Goal: Transaction & Acquisition: Purchase product/service

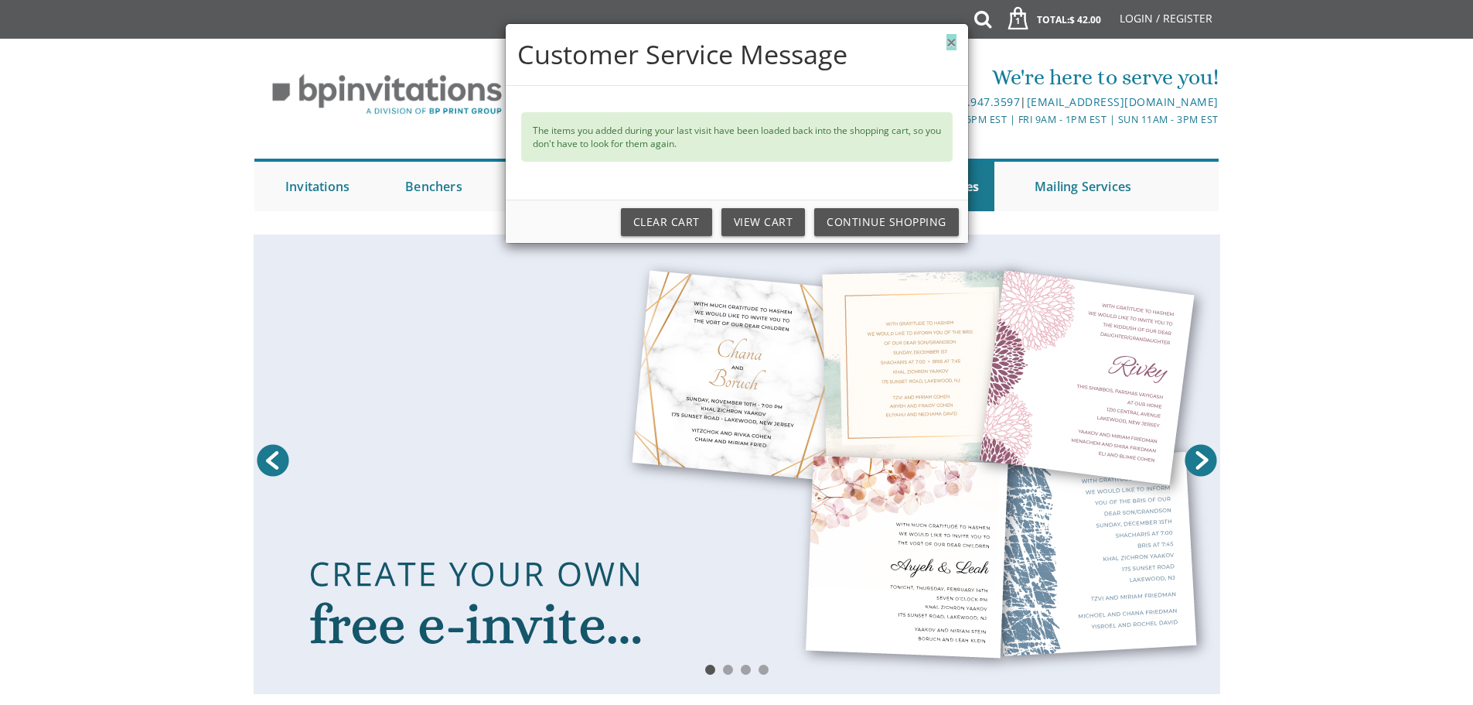
click at [951, 45] on button "×" at bounding box center [951, 42] width 9 height 16
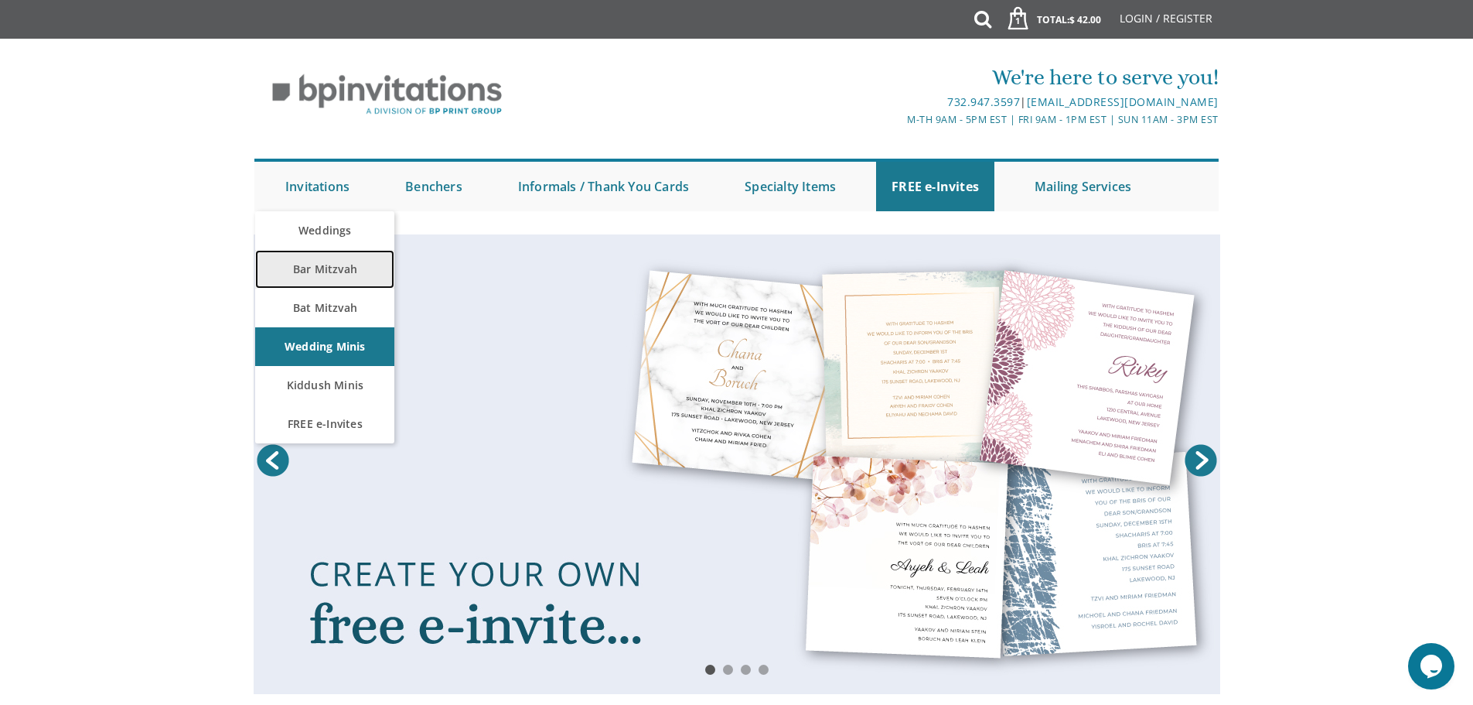
click at [359, 271] on link "Bar Mitzvah" at bounding box center [324, 269] width 139 height 39
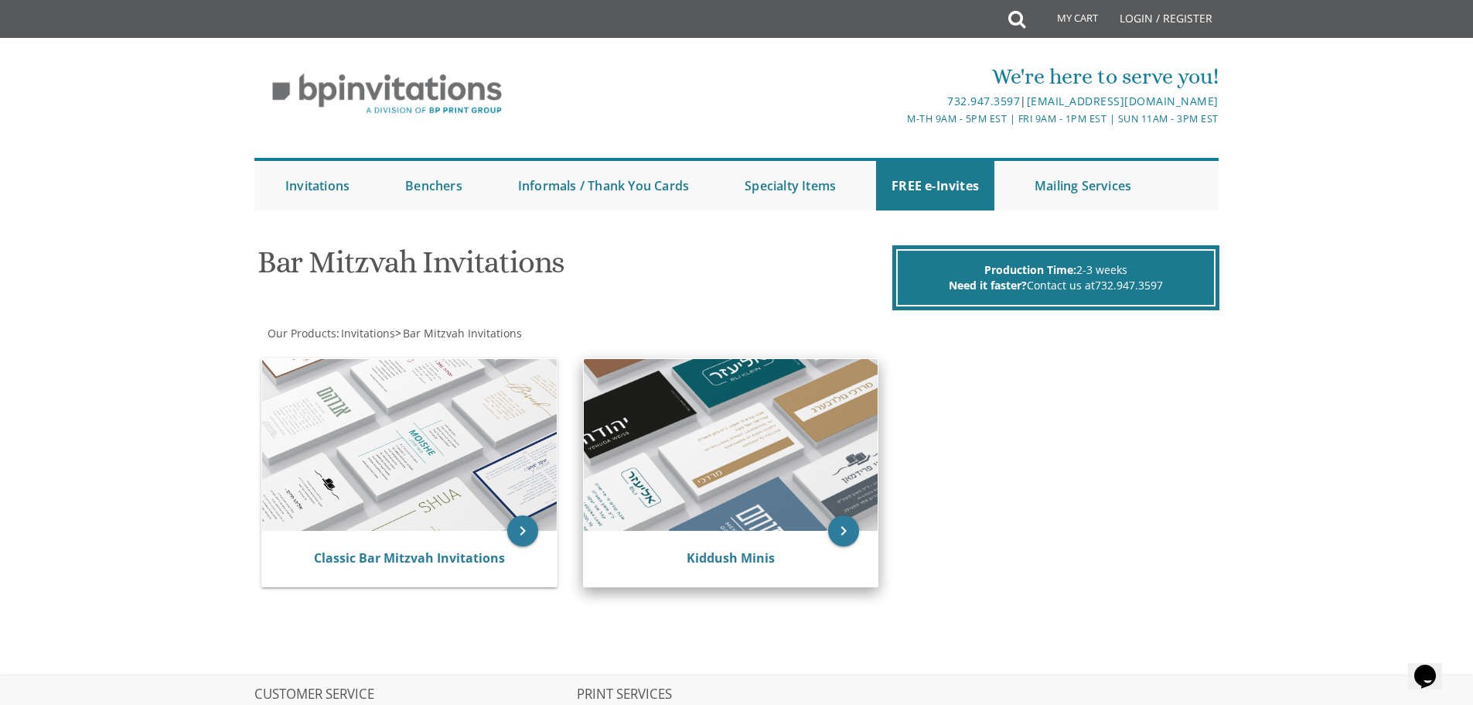
click at [782, 427] on img at bounding box center [731, 445] width 295 height 172
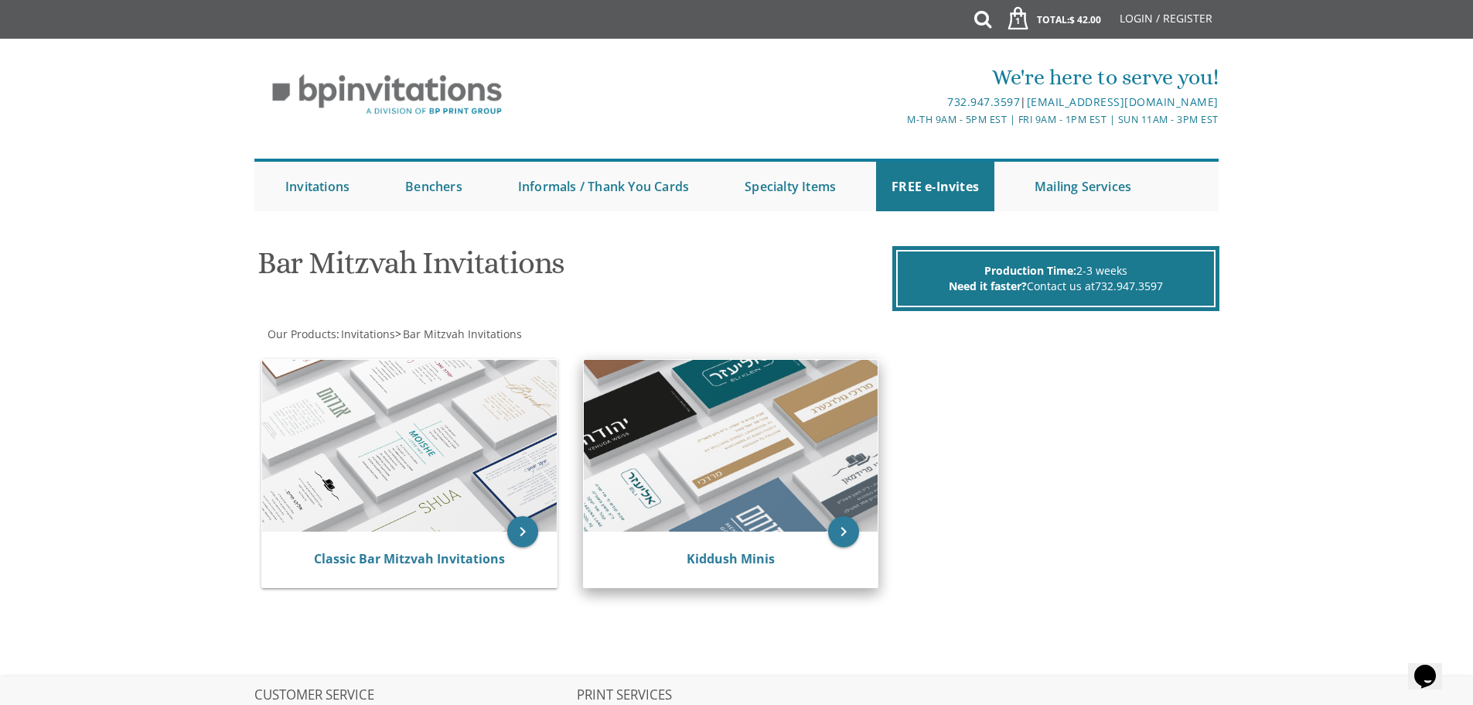
click at [791, 452] on img at bounding box center [731, 446] width 295 height 172
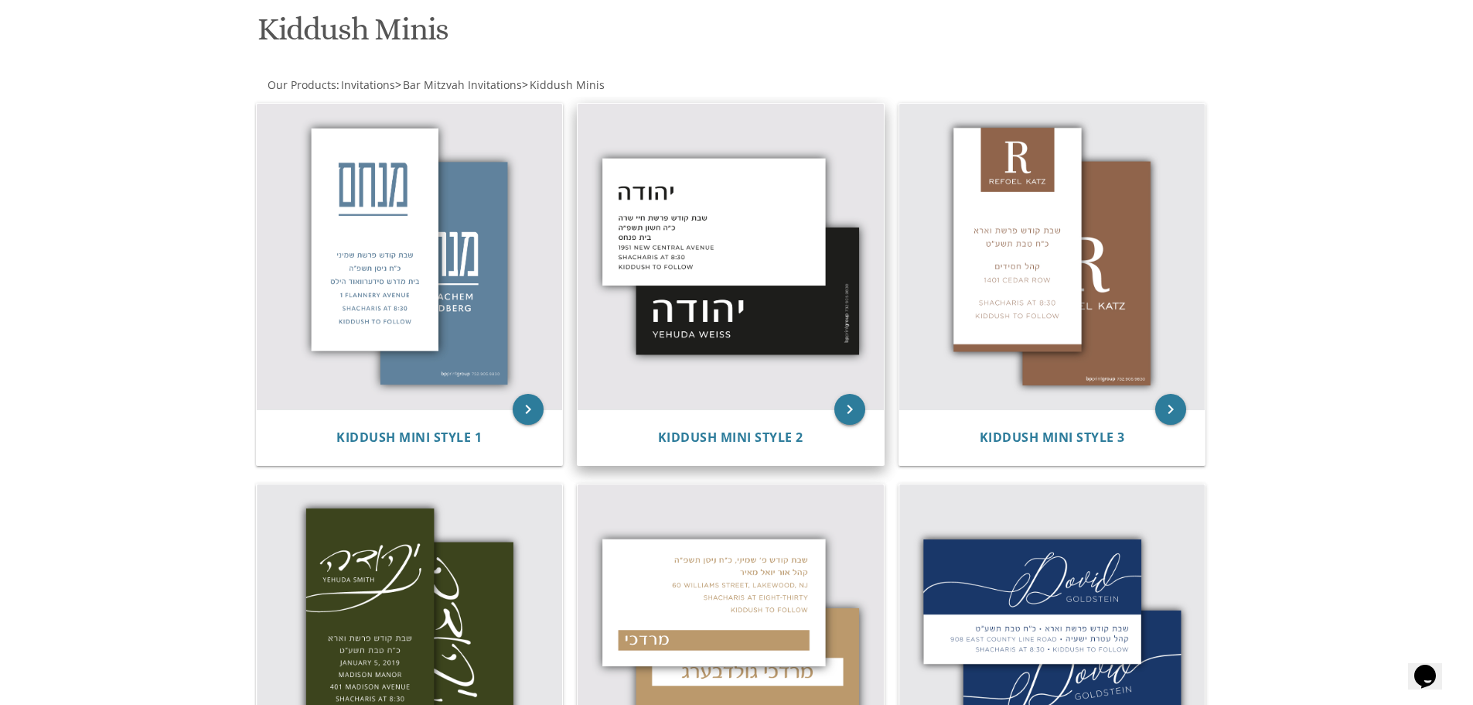
scroll to position [233, 0]
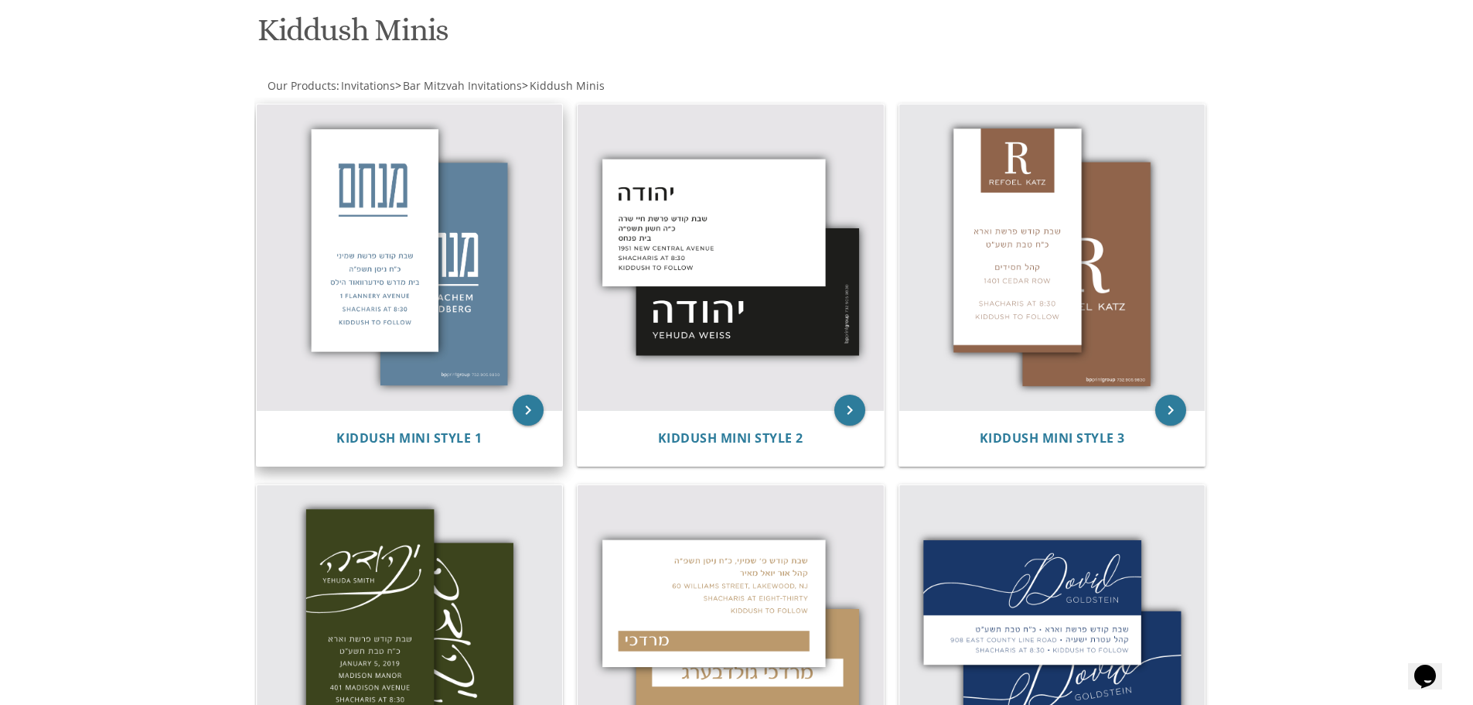
click at [352, 308] on img at bounding box center [410, 257] width 306 height 306
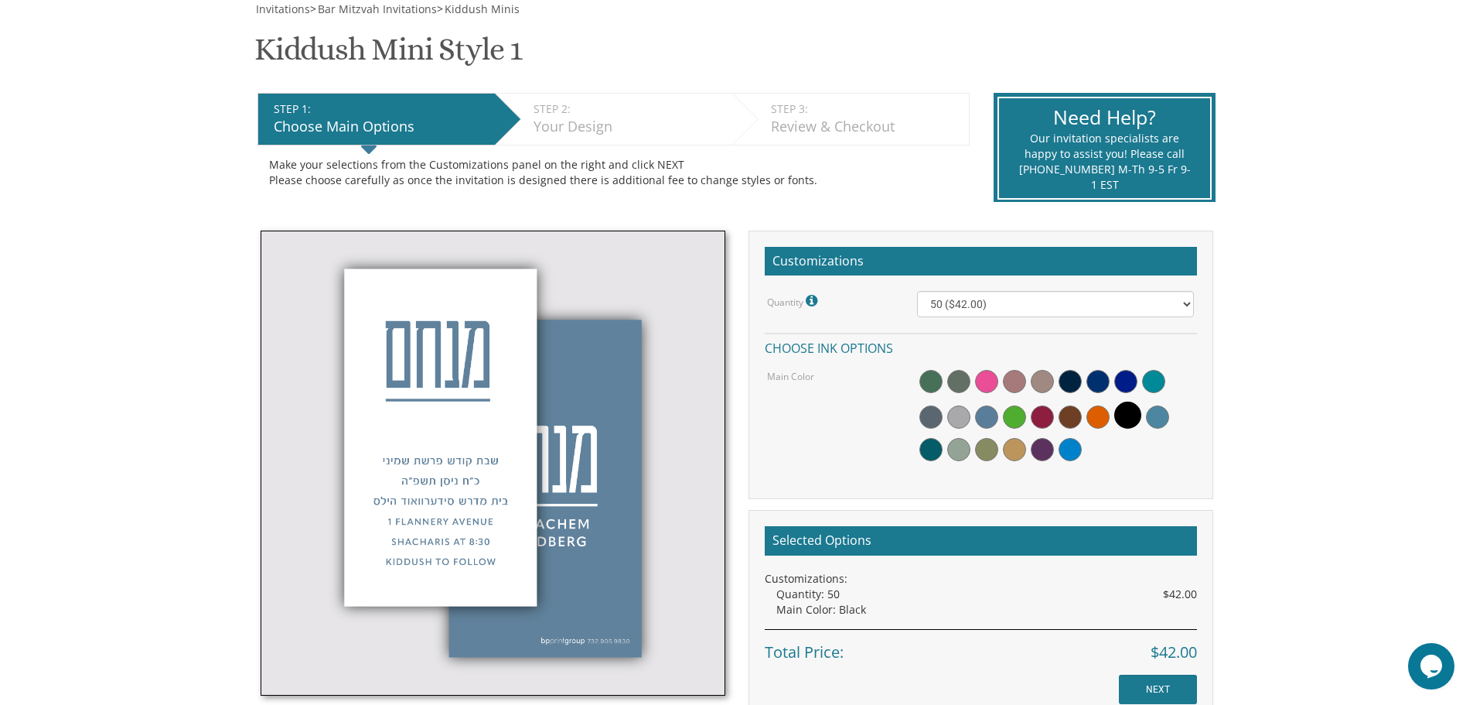
scroll to position [387, 0]
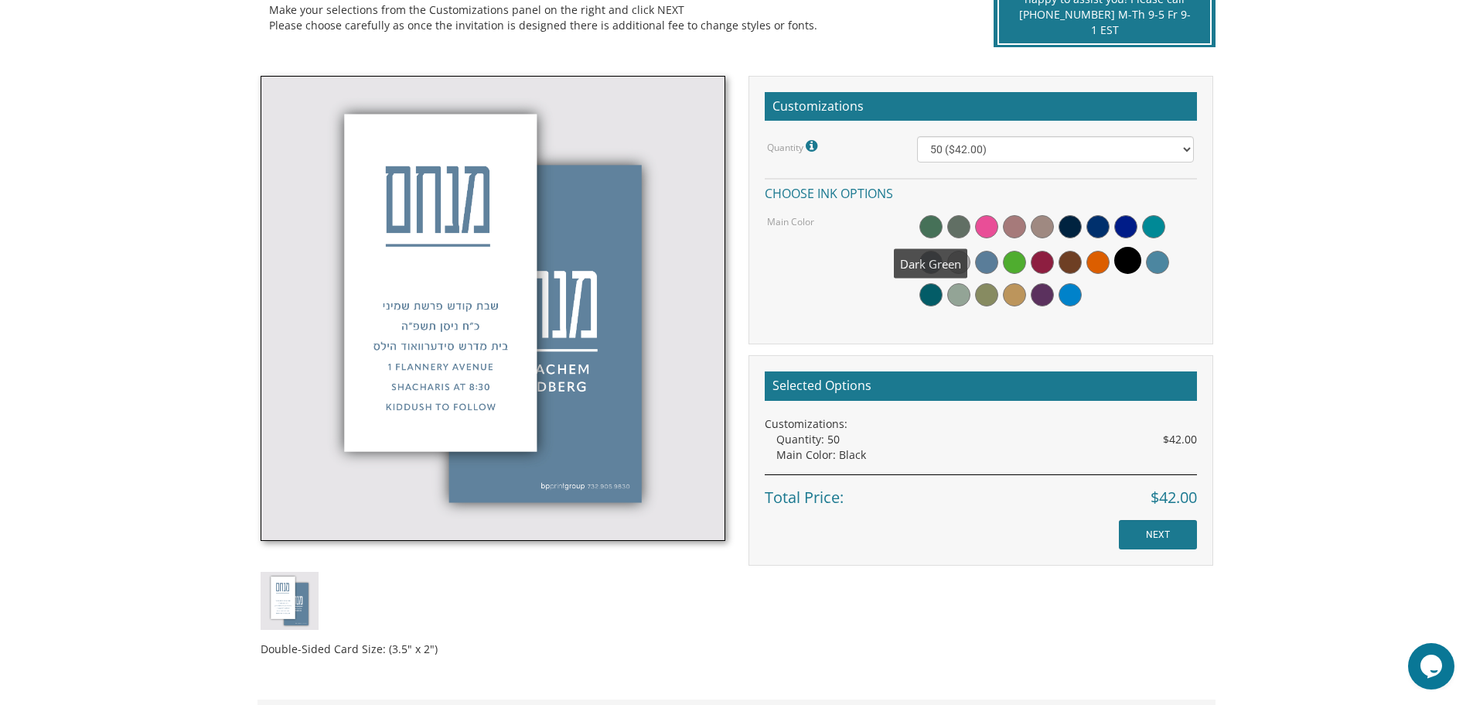
click at [927, 223] on span at bounding box center [931, 226] width 23 height 23
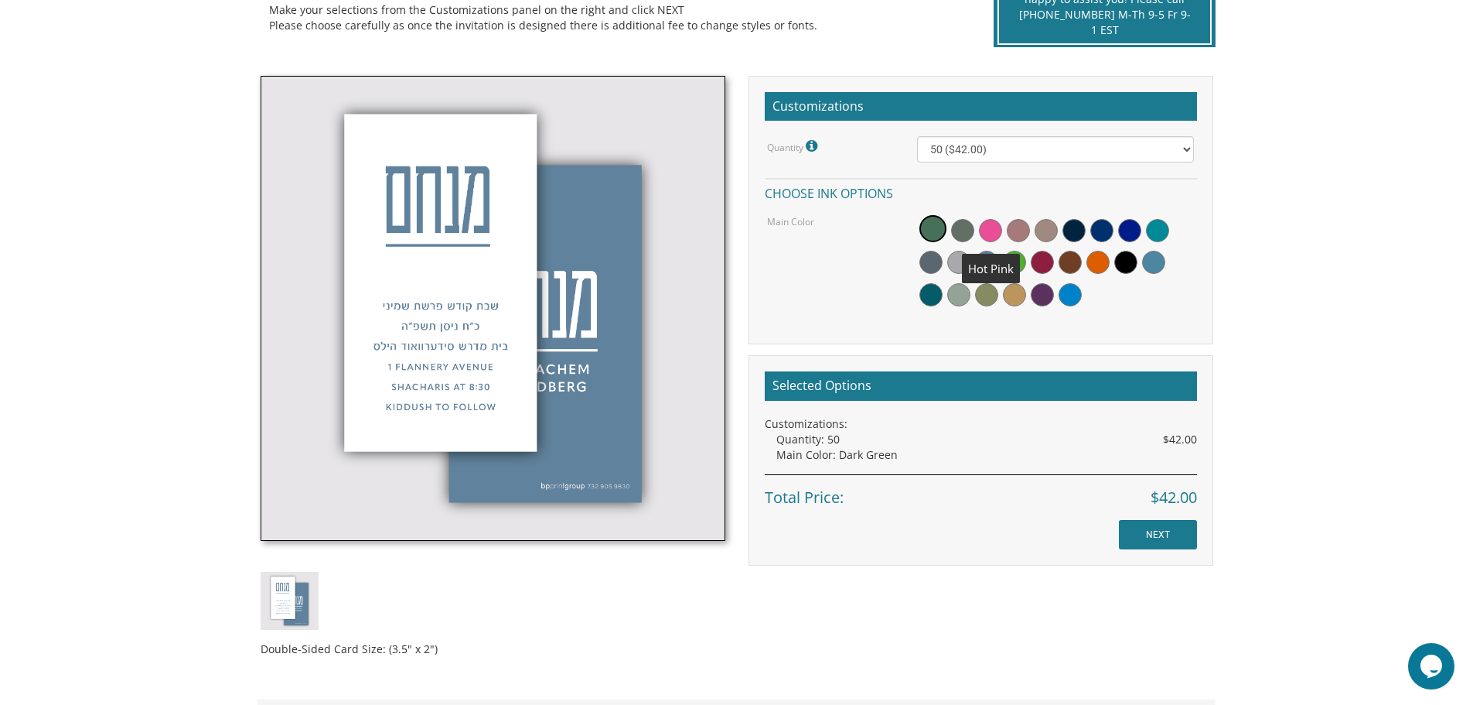
click at [979, 231] on span at bounding box center [990, 230] width 23 height 23
click at [1036, 235] on div at bounding box center [1055, 263] width 277 height 100
click at [1019, 234] on span at bounding box center [1018, 230] width 23 height 23
click at [1014, 263] on span at bounding box center [1014, 262] width 23 height 23
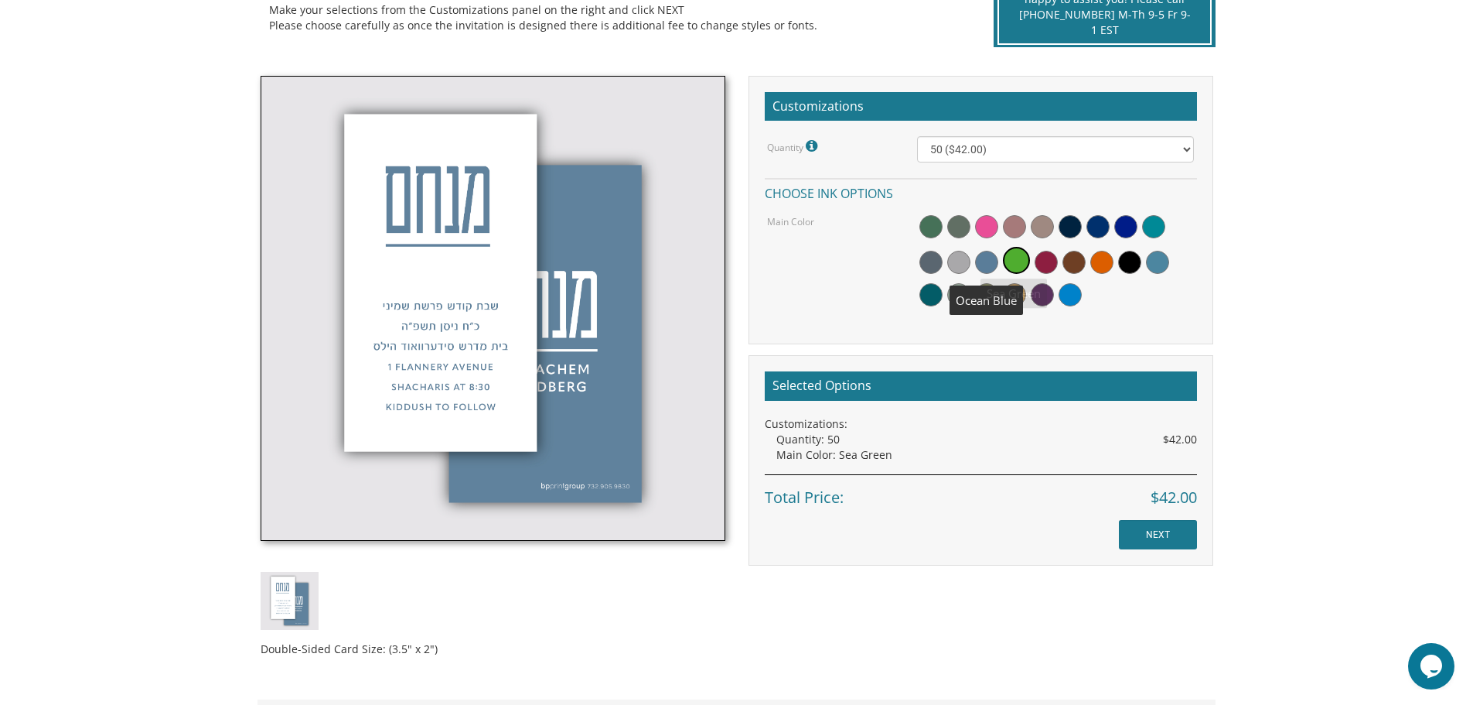
click at [985, 258] on span at bounding box center [986, 262] width 23 height 23
click at [946, 267] on div at bounding box center [1055, 263] width 277 height 100
click at [922, 285] on div at bounding box center [1055, 263] width 277 height 100
click at [992, 223] on span at bounding box center [986, 226] width 23 height 23
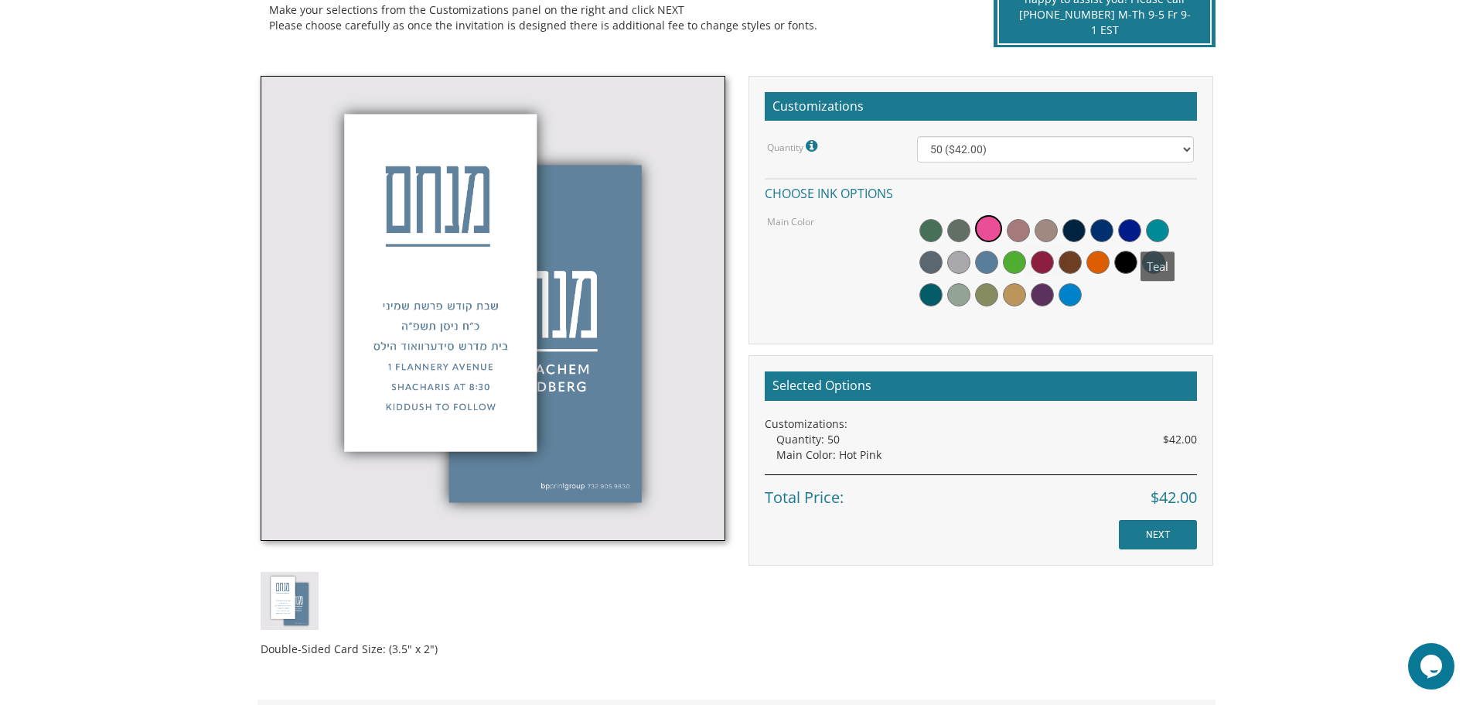
click at [1158, 238] on span at bounding box center [1157, 230] width 23 height 23
click at [980, 263] on span at bounding box center [986, 262] width 23 height 23
click at [515, 450] on img at bounding box center [493, 308] width 465 height 465
click at [952, 278] on div at bounding box center [1055, 263] width 277 height 100
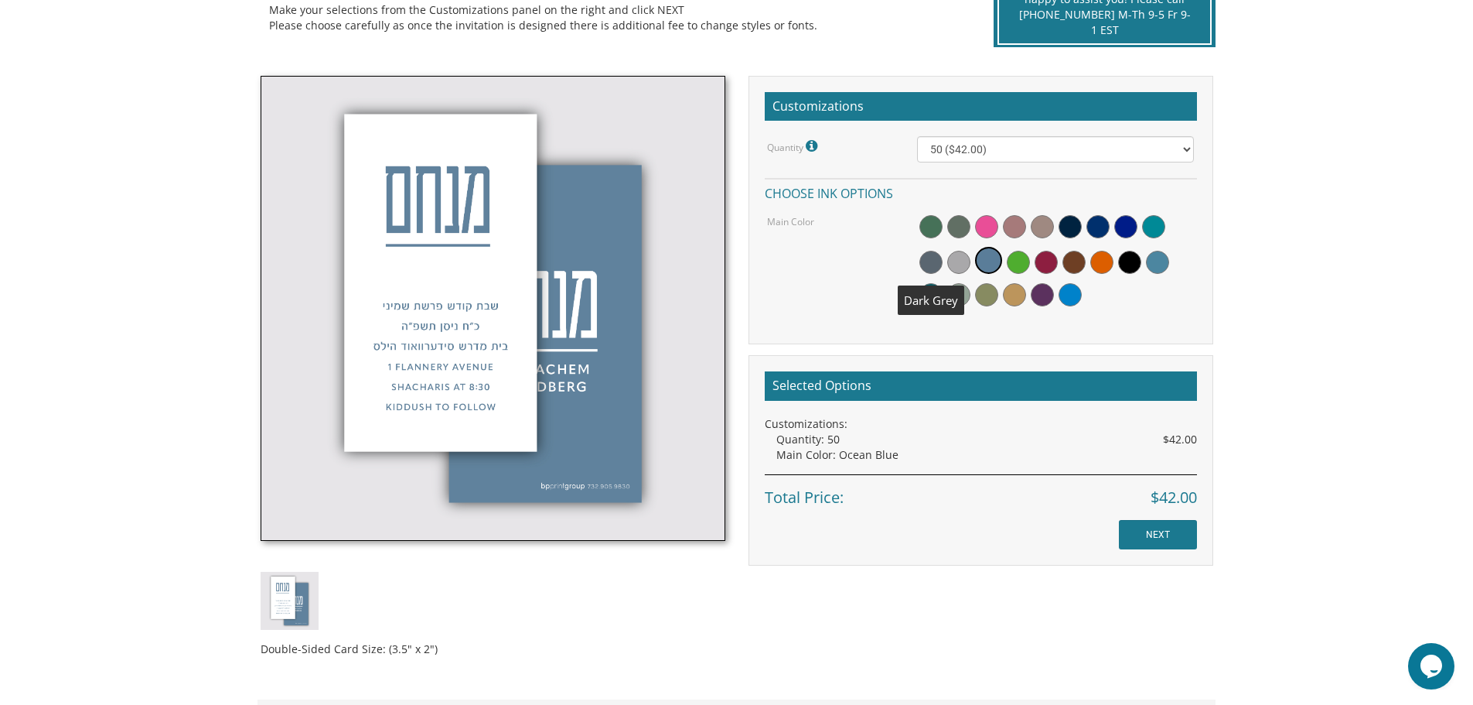
click at [940, 258] on span at bounding box center [931, 262] width 23 height 23
click at [934, 258] on span at bounding box center [933, 260] width 27 height 27
click at [913, 268] on div at bounding box center [1056, 263] width 300 height 100
click at [511, 353] on img at bounding box center [493, 308] width 465 height 465
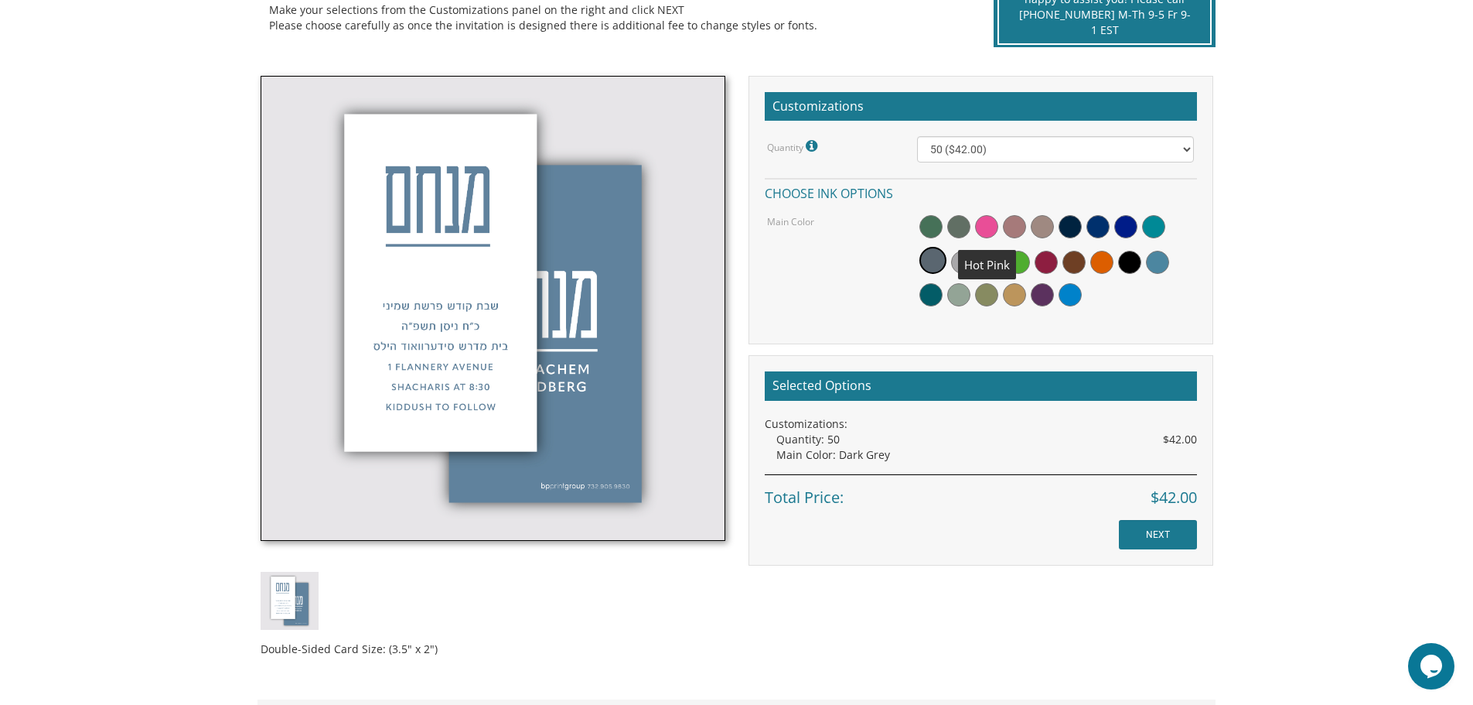
click at [981, 229] on span at bounding box center [986, 226] width 23 height 23
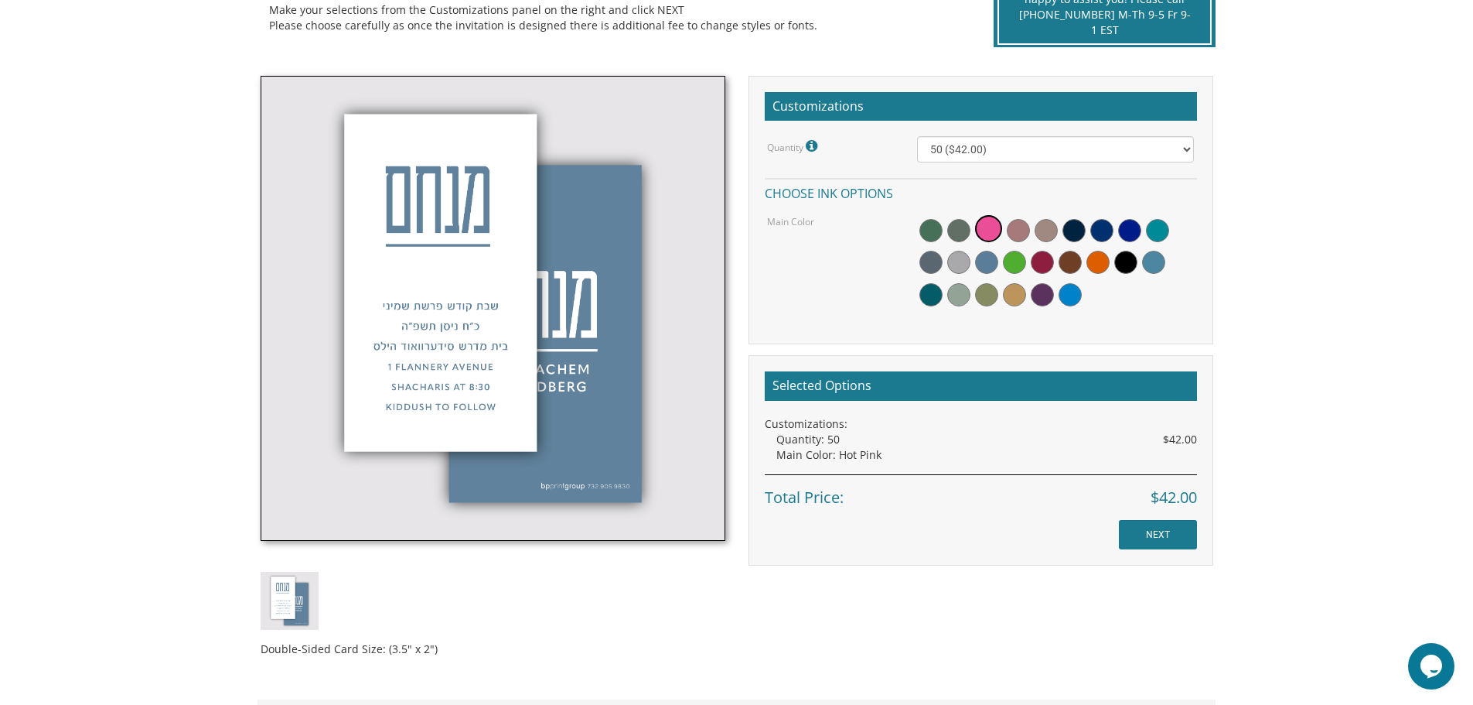
click at [533, 357] on img at bounding box center [493, 308] width 465 height 465
click at [583, 418] on img at bounding box center [493, 308] width 465 height 465
click at [688, 267] on img at bounding box center [493, 308] width 465 height 465
click at [688, 279] on img at bounding box center [493, 308] width 465 height 465
click at [662, 282] on img at bounding box center [493, 308] width 465 height 465
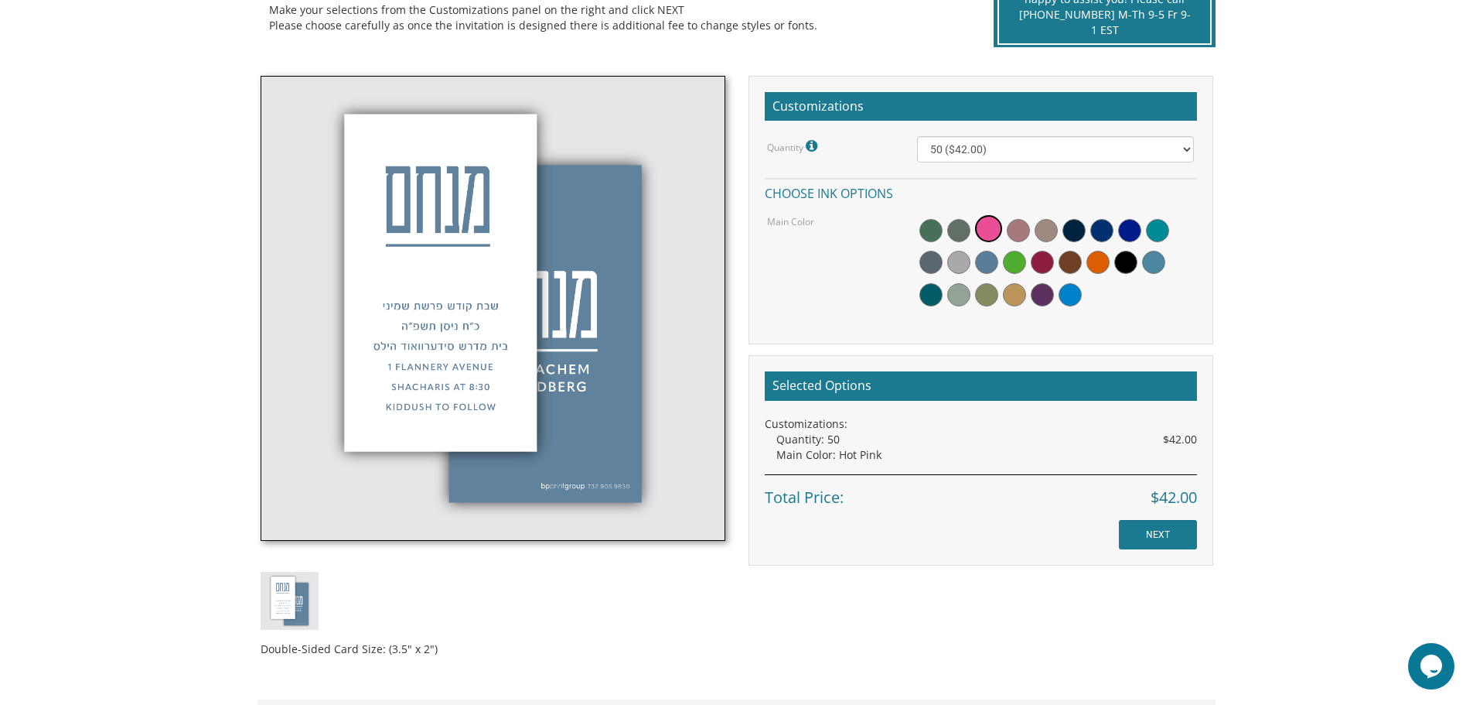
click at [661, 283] on img at bounding box center [493, 308] width 465 height 465
click at [1122, 227] on span at bounding box center [1129, 230] width 23 height 23
click at [1122, 232] on span at bounding box center [1128, 228] width 27 height 27
click at [1105, 250] on div at bounding box center [1055, 263] width 277 height 100
click at [1149, 263] on span at bounding box center [1153, 262] width 23 height 23
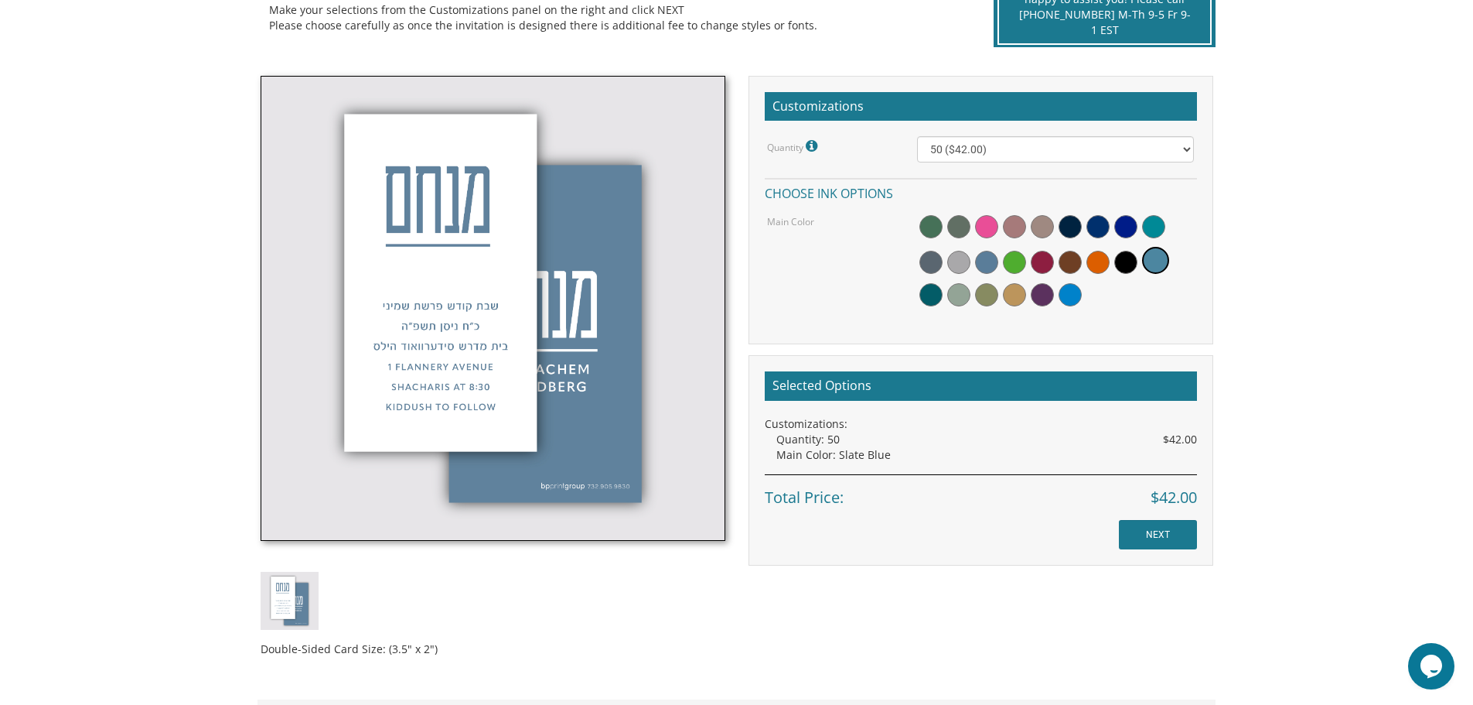
drag, startPoint x: 269, startPoint y: 407, endPoint x: 384, endPoint y: 398, distance: 115.6
click at [359, 404] on body "My Cart {{shoppingcart.totalQuantityDisplay}} Total: {{shoppingcart.subtotal}} …" at bounding box center [736, 346] width 1473 height 1466
drag, startPoint x: 992, startPoint y: 179, endPoint x: 992, endPoint y: 189, distance: 10.1
click at [992, 179] on h4 "Choose ink options" at bounding box center [981, 191] width 432 height 27
click at [425, 317] on img at bounding box center [493, 308] width 465 height 465
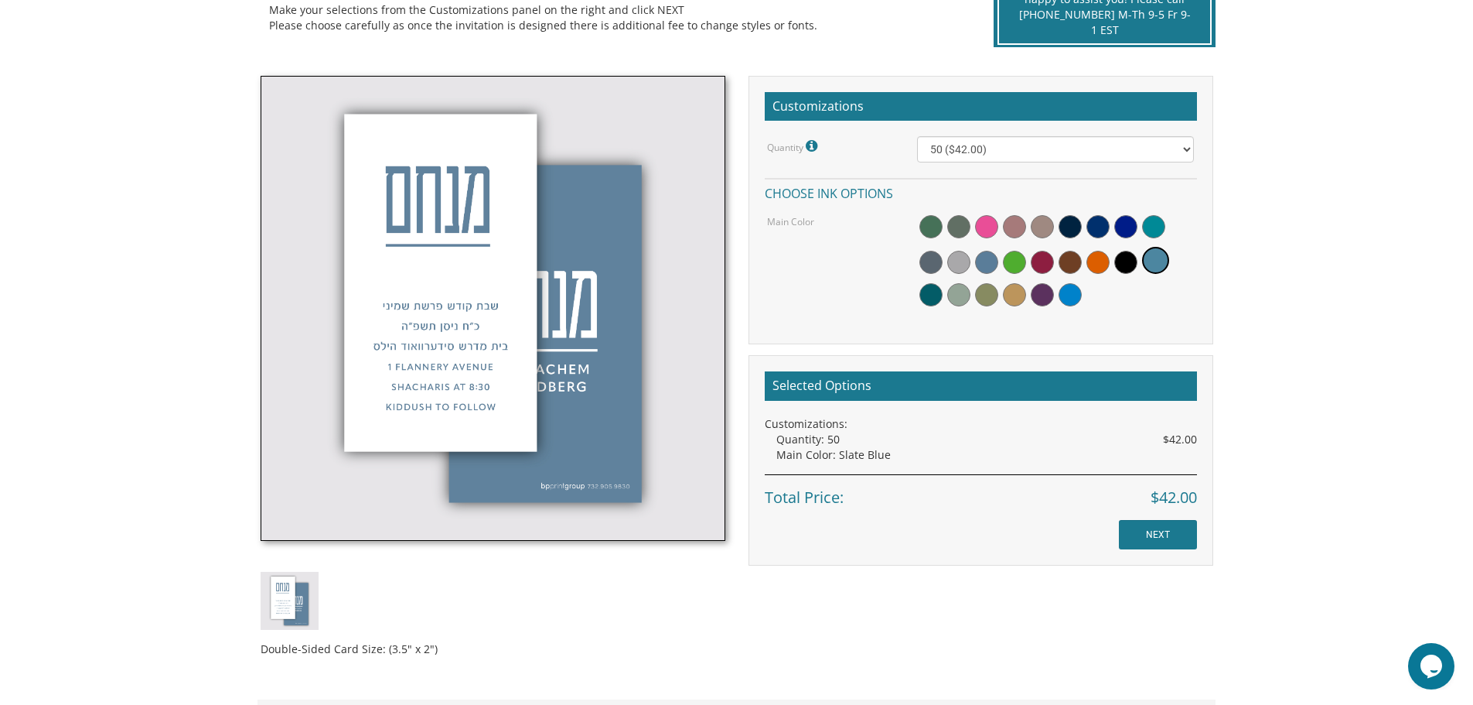
click at [297, 626] on img at bounding box center [290, 601] width 58 height 58
click at [294, 624] on img at bounding box center [290, 601] width 58 height 58
click at [299, 630] on div "Double-Sided Card Size: (3.5" x 2")" at bounding box center [493, 372] width 488 height 592
click at [299, 630] on div "Double-Sided Card Size: (3.5" x 2")" at bounding box center [493, 643] width 465 height 27
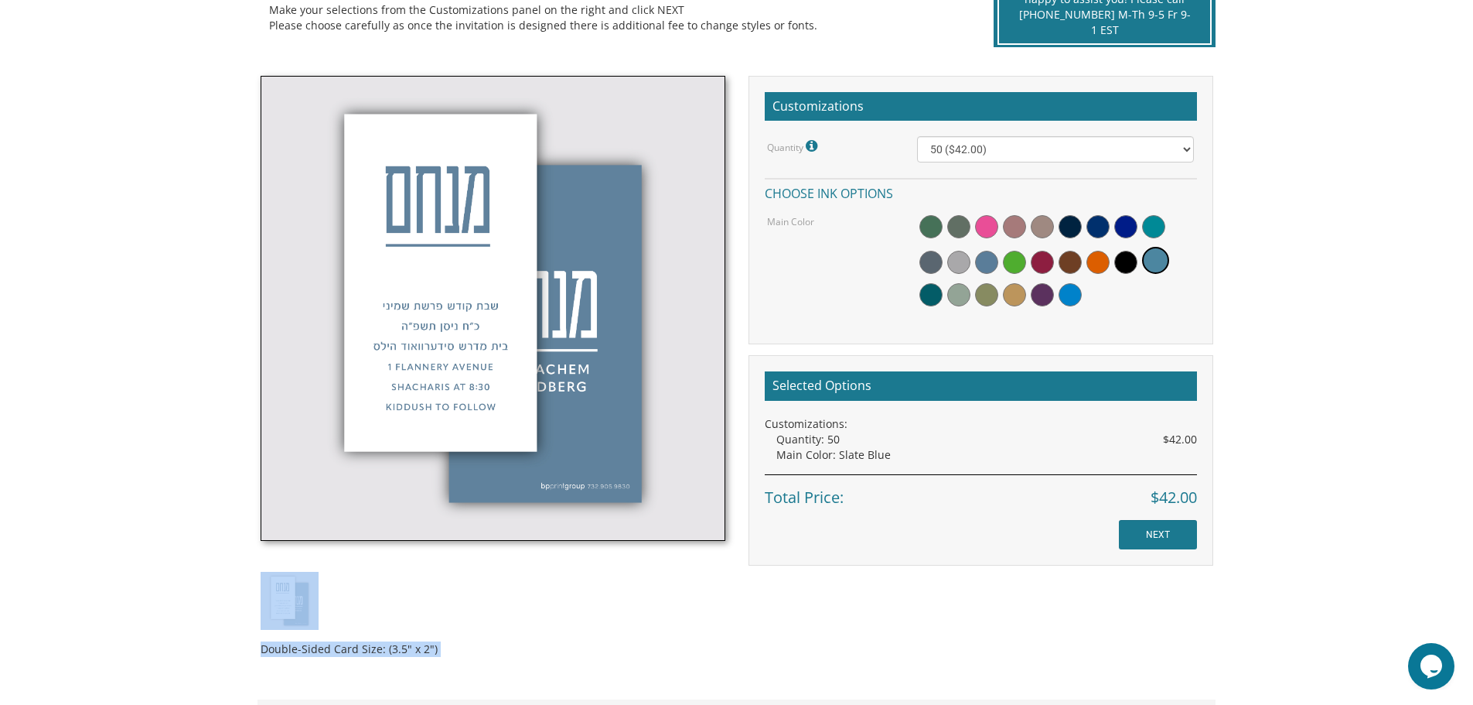
drag, startPoint x: 299, startPoint y: 630, endPoint x: 272, endPoint y: 616, distance: 29.8
click at [272, 616] on div "Double-Sided Card Size: (3.5" x 2")" at bounding box center [493, 372] width 488 height 592
click at [210, 593] on body "My Cart {{shoppingcart.totalQuantityDisplay}} Total: {{shoppingcart.subtotal}} …" at bounding box center [736, 346] width 1473 height 1466
drag, startPoint x: 210, startPoint y: 593, endPoint x: 203, endPoint y: 592, distance: 7.8
click at [203, 592] on body "My Cart {{shoppingcart.totalQuantityDisplay}} Total: {{shoppingcart.subtotal}} …" at bounding box center [736, 346] width 1473 height 1466
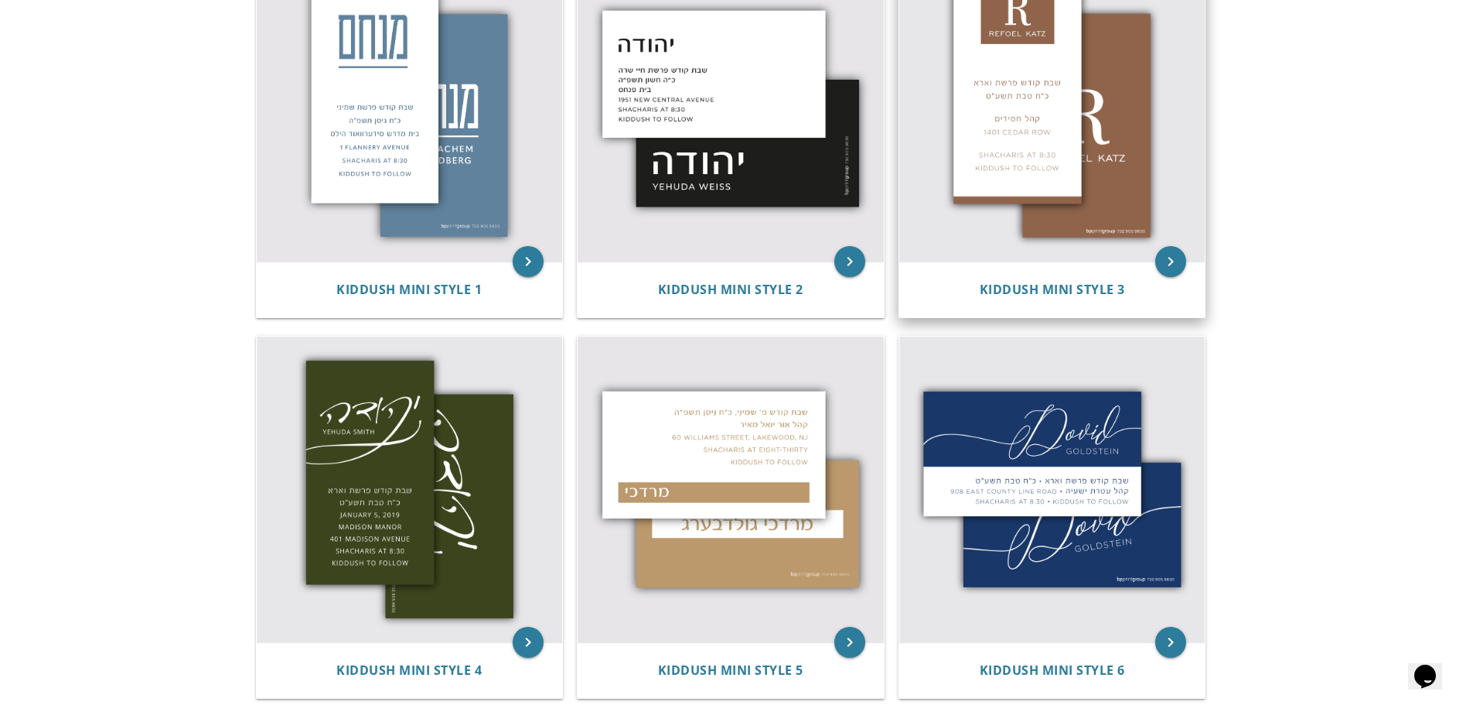
scroll to position [466, 0]
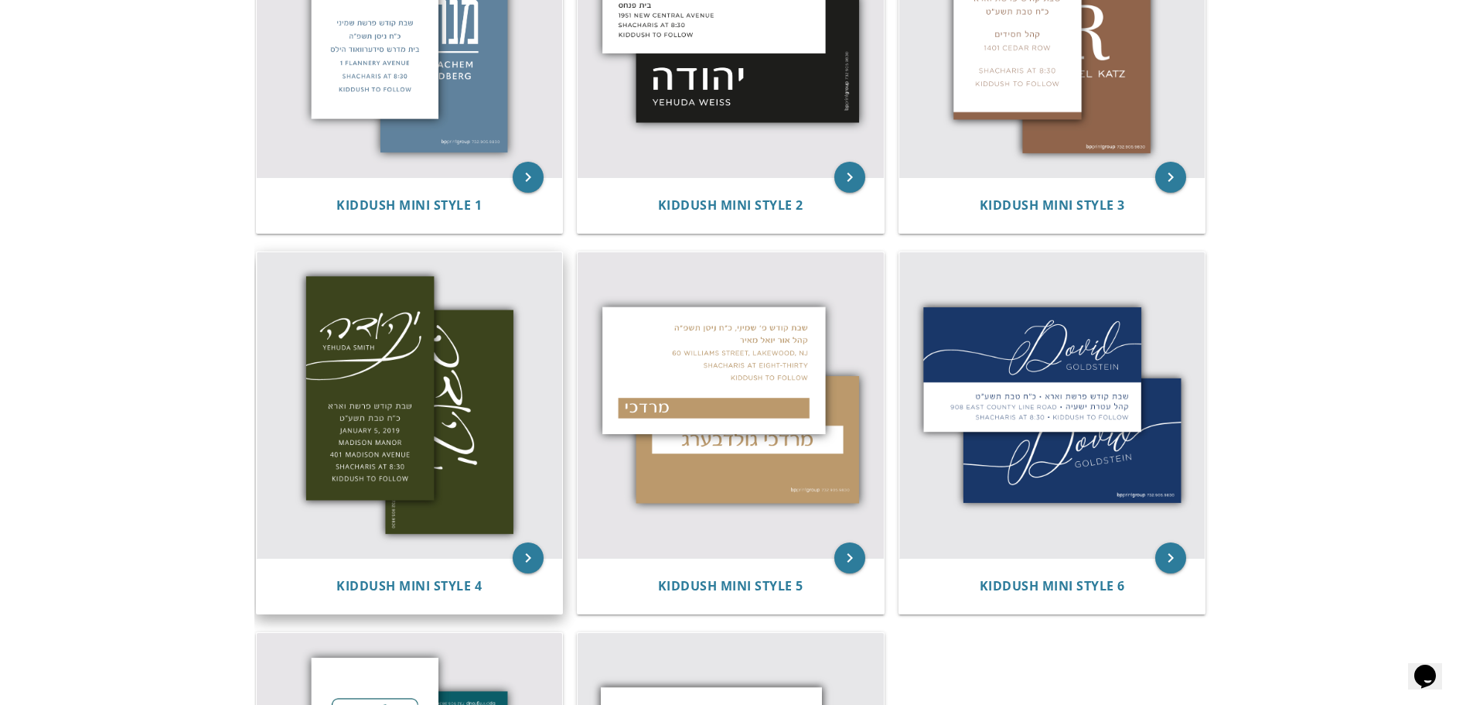
click at [462, 401] on img at bounding box center [410, 405] width 306 height 306
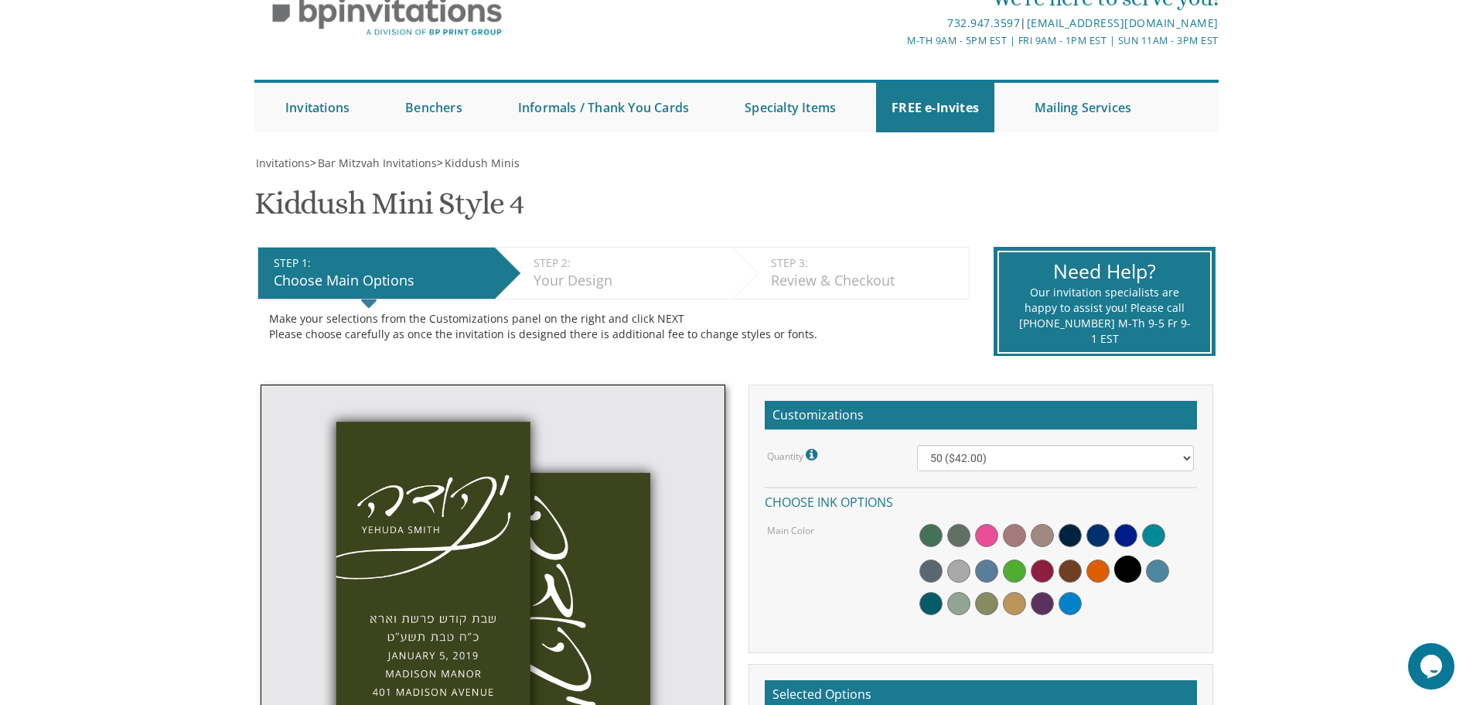
scroll to position [155, 0]
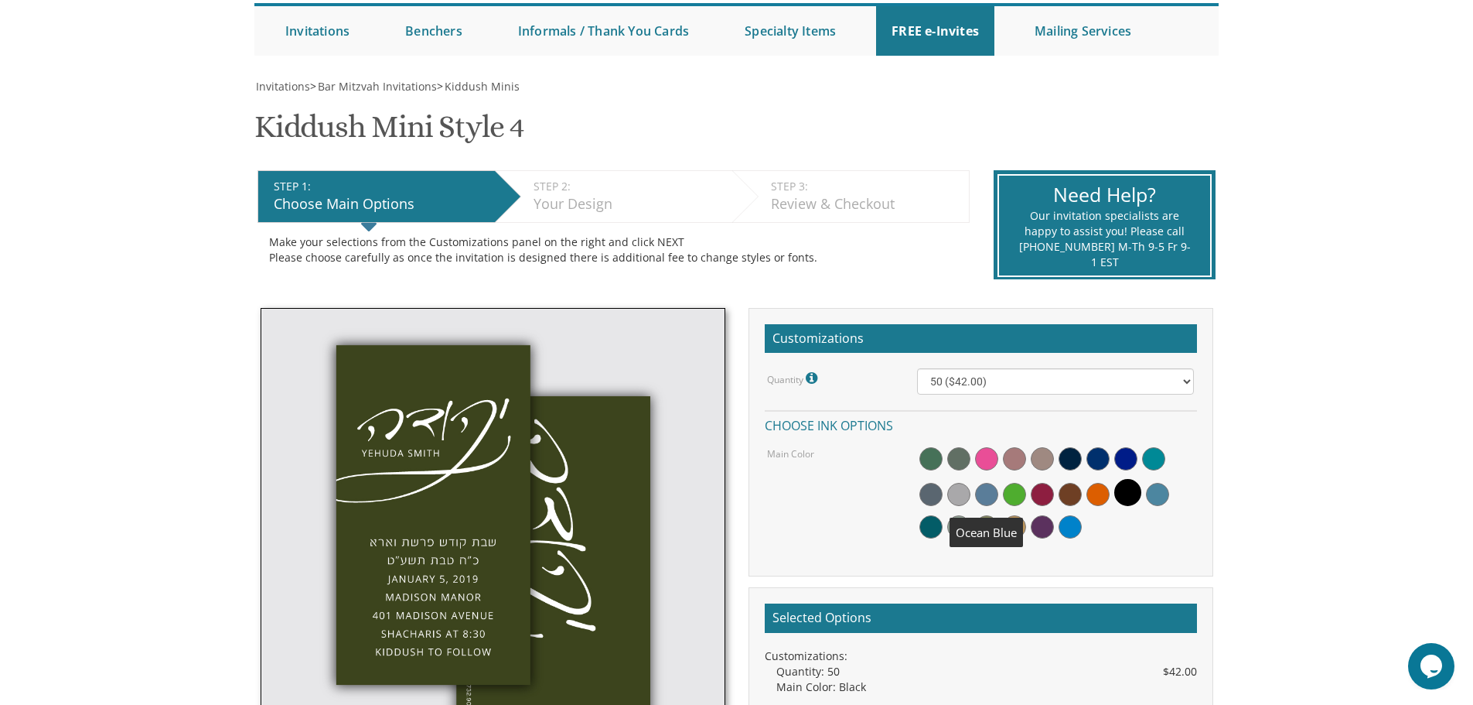
click at [984, 494] on span at bounding box center [986, 494] width 23 height 23
click at [638, 538] on img at bounding box center [493, 540] width 465 height 465
drag, startPoint x: 638, startPoint y: 538, endPoint x: 672, endPoint y: 539, distance: 34.1
click at [654, 539] on img at bounding box center [493, 540] width 465 height 465
click at [674, 539] on img at bounding box center [493, 540] width 465 height 465
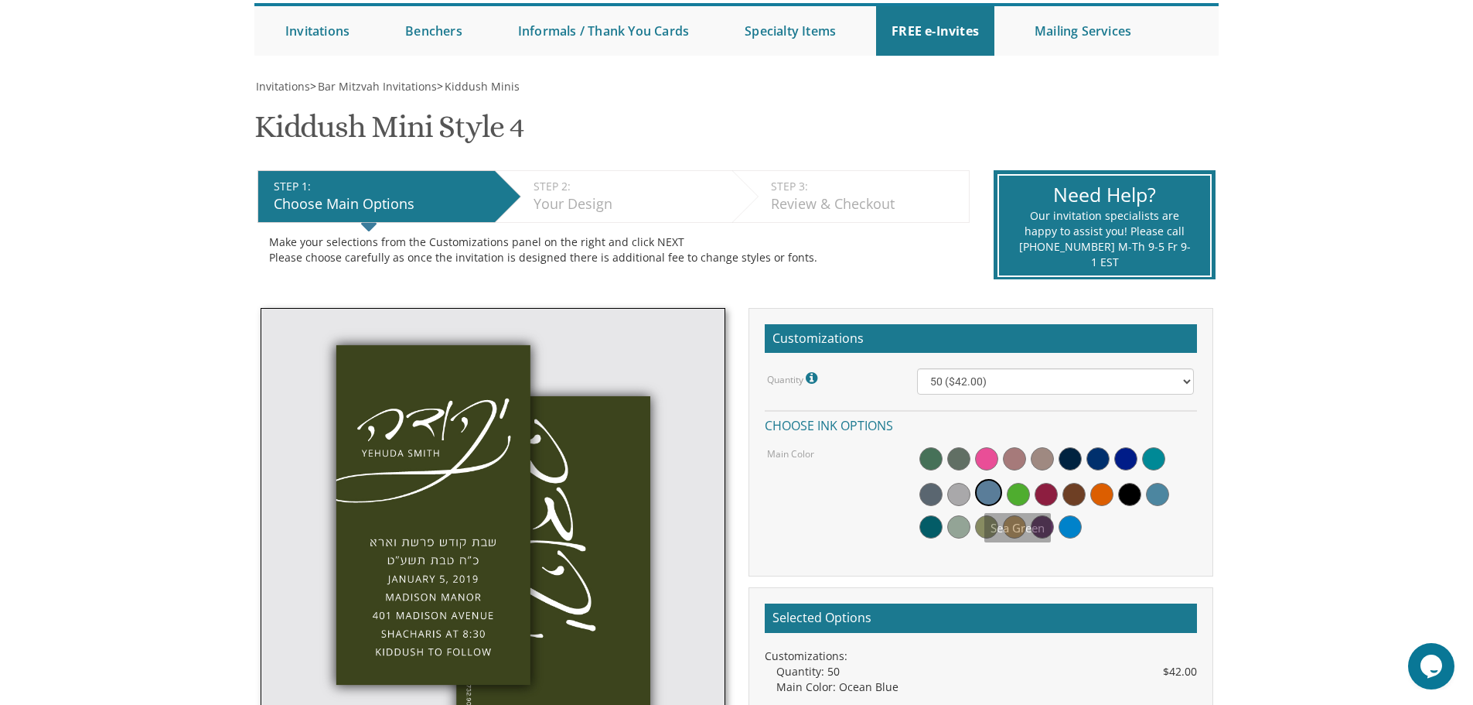
click at [1061, 515] on div at bounding box center [1055, 495] width 277 height 100
drag, startPoint x: 1061, startPoint y: 515, endPoint x: 1094, endPoint y: 516, distance: 32.5
click at [1075, 516] on div at bounding box center [1055, 495] width 277 height 100
click at [1101, 506] on div at bounding box center [1055, 495] width 277 height 100
click at [1103, 496] on span at bounding box center [1102, 494] width 23 height 23
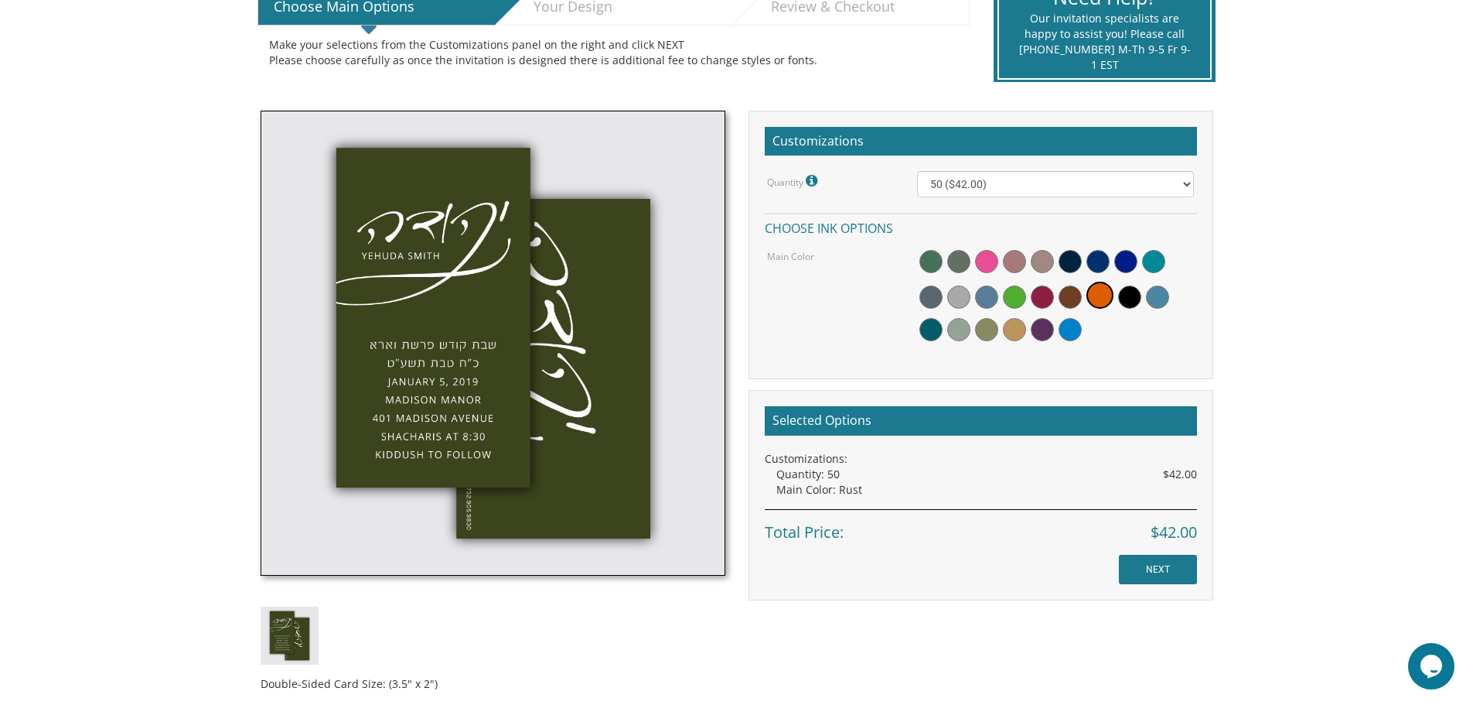
scroll to position [387, 0]
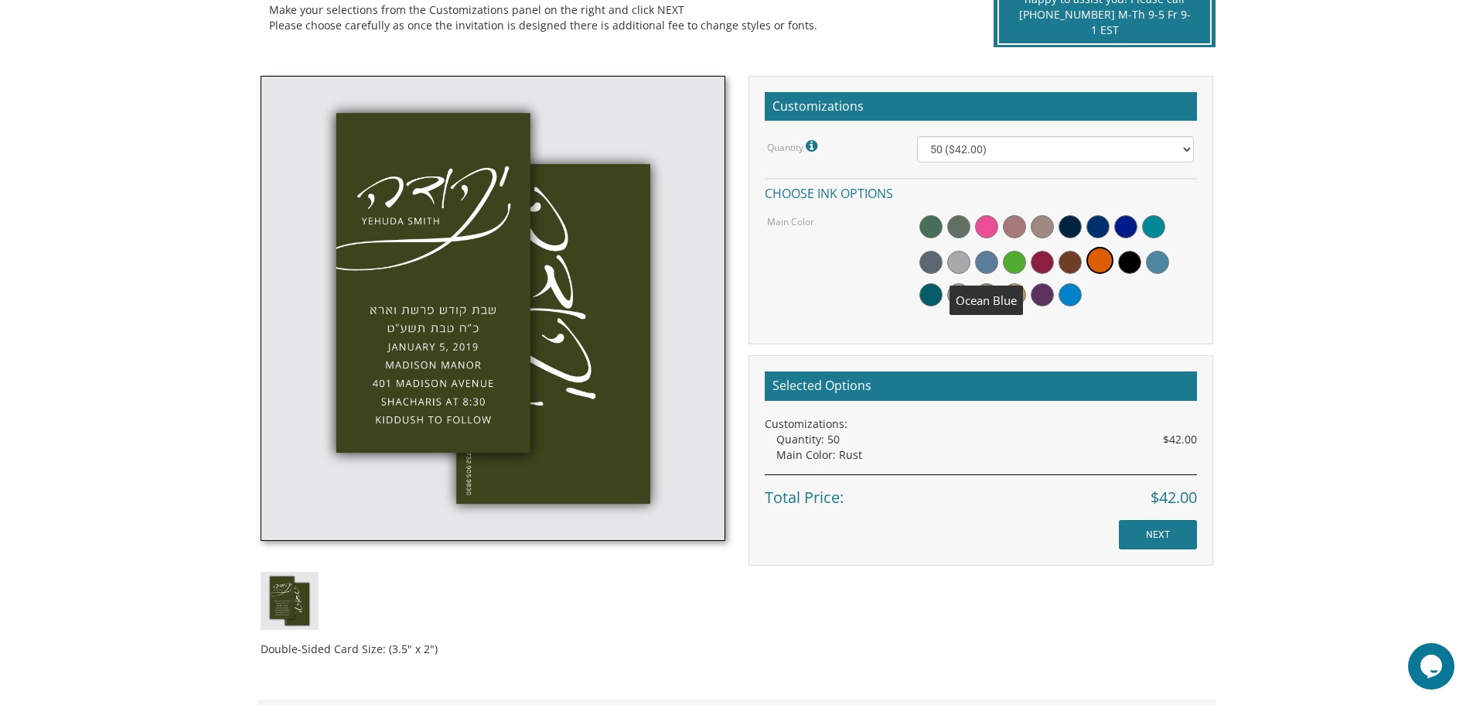
click at [988, 266] on span at bounding box center [986, 262] width 23 height 23
click at [641, 382] on img at bounding box center [493, 308] width 465 height 465
drag, startPoint x: 641, startPoint y: 382, endPoint x: 609, endPoint y: 388, distance: 32.9
click at [609, 388] on img at bounding box center [493, 308] width 465 height 465
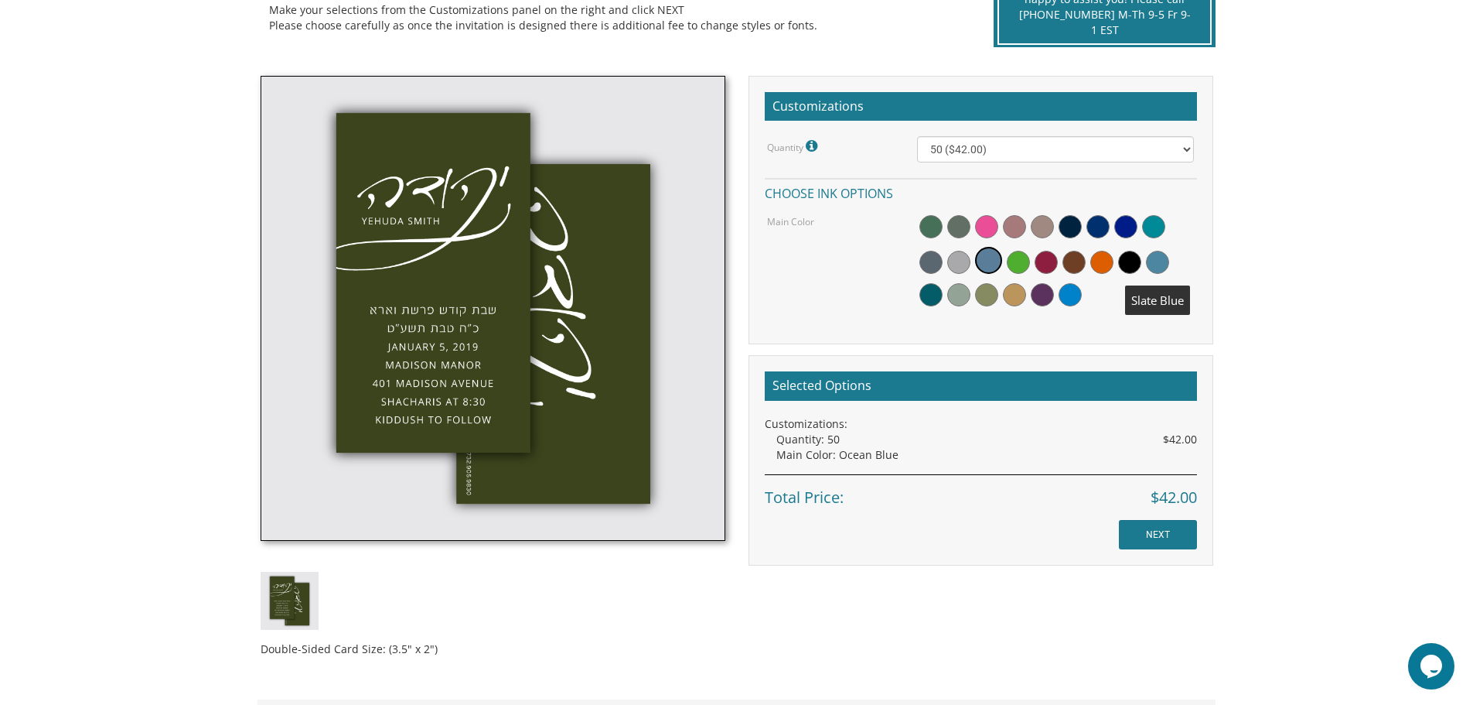
click at [1149, 260] on span at bounding box center [1157, 262] width 23 height 23
click at [1106, 261] on span at bounding box center [1098, 262] width 23 height 23
click at [1106, 249] on span at bounding box center [1100, 260] width 27 height 27
click at [1030, 243] on div at bounding box center [1055, 263] width 277 height 100
click at [998, 244] on div at bounding box center [1055, 263] width 277 height 100
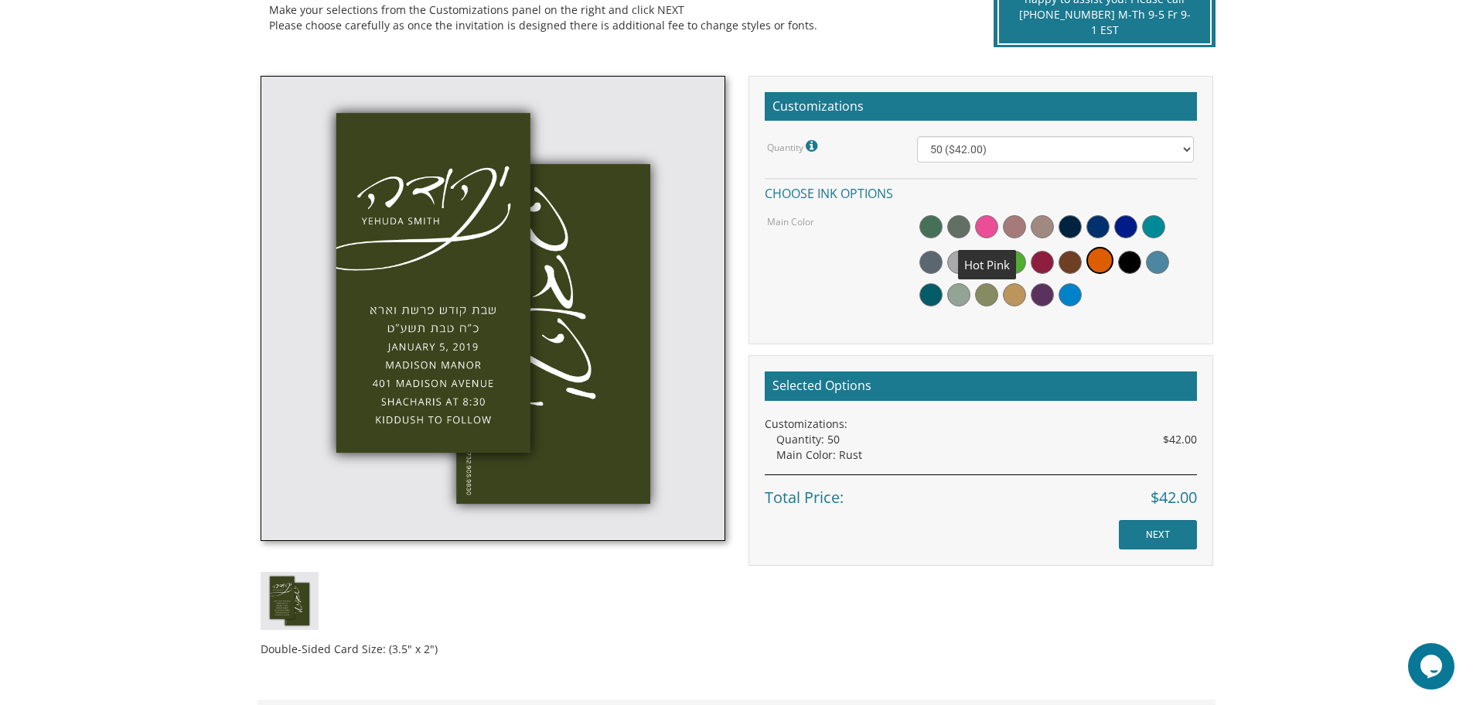
click at [988, 217] on span at bounding box center [986, 226] width 23 height 23
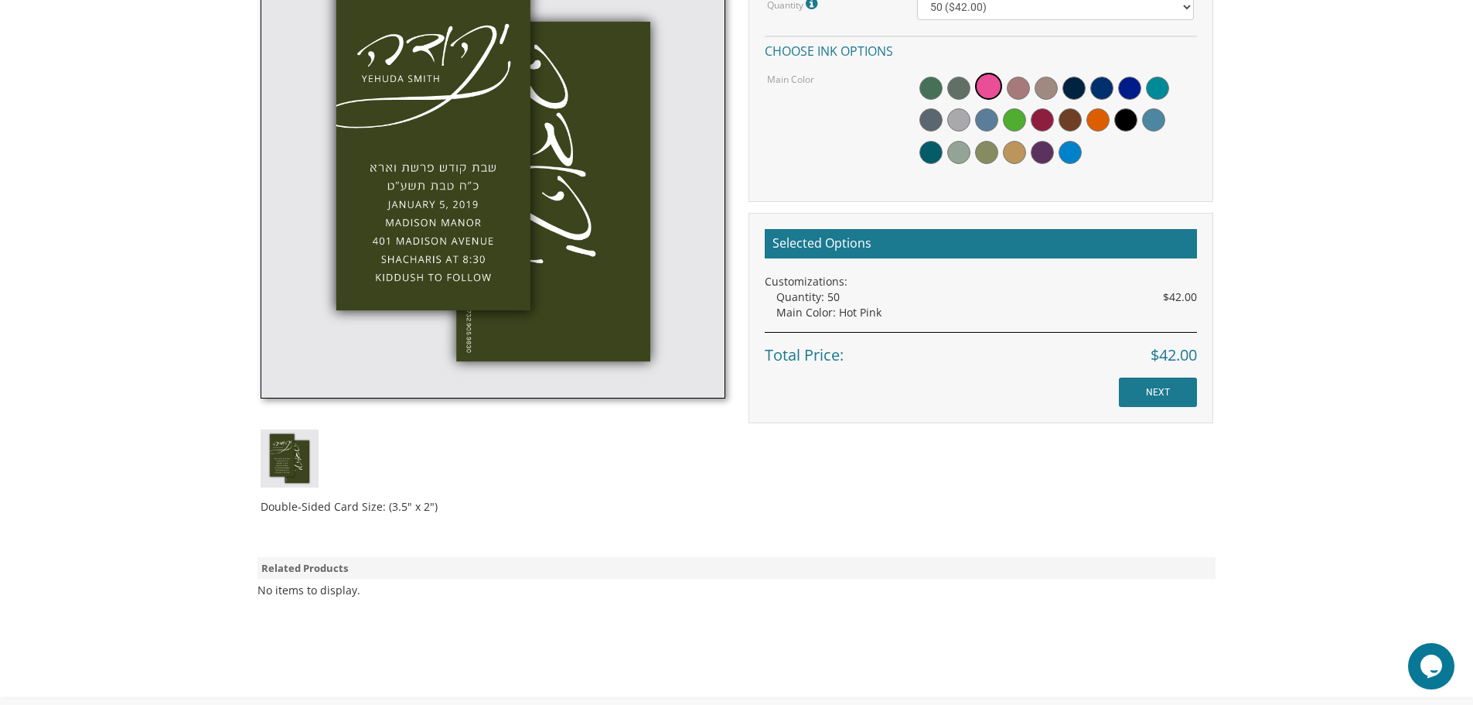
scroll to position [452, 0]
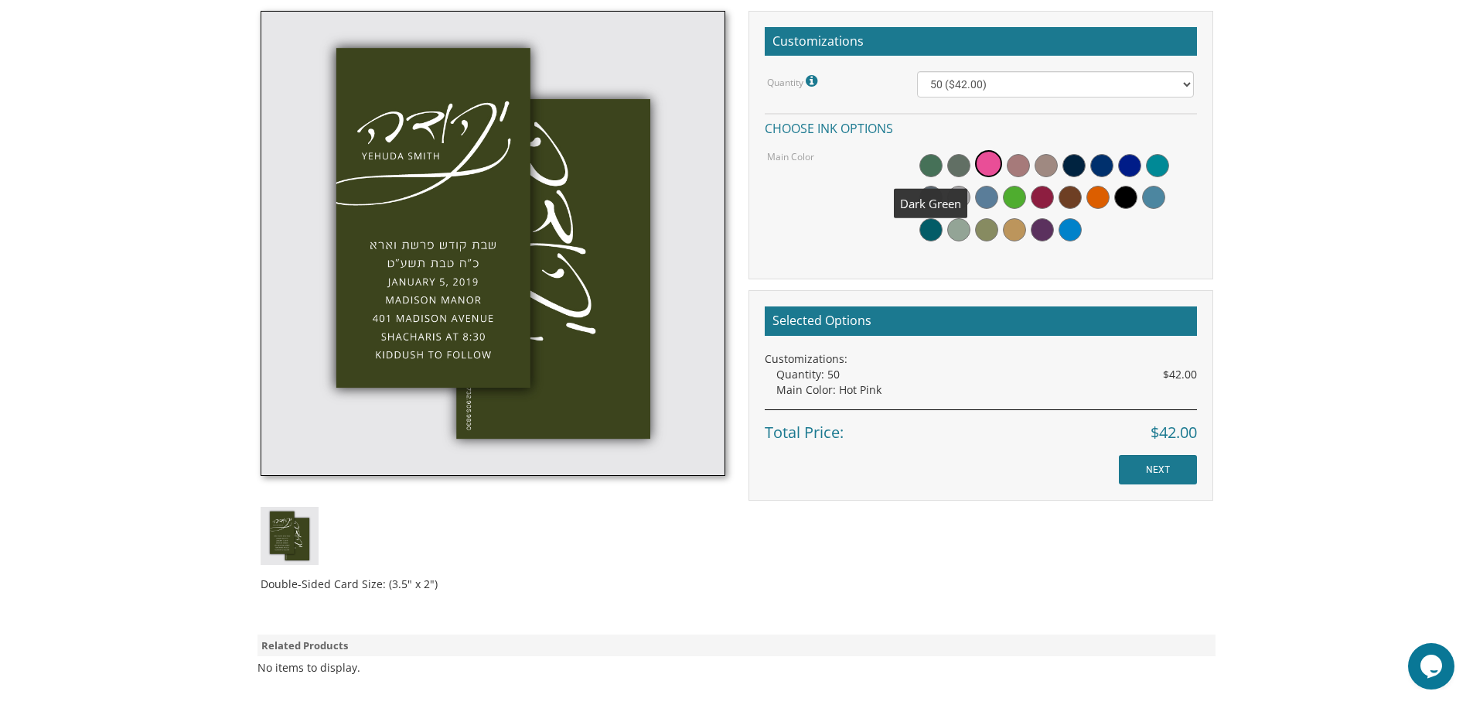
click at [932, 166] on span at bounding box center [931, 165] width 23 height 23
click at [959, 168] on span at bounding box center [962, 165] width 23 height 23
click at [934, 198] on span at bounding box center [931, 197] width 23 height 23
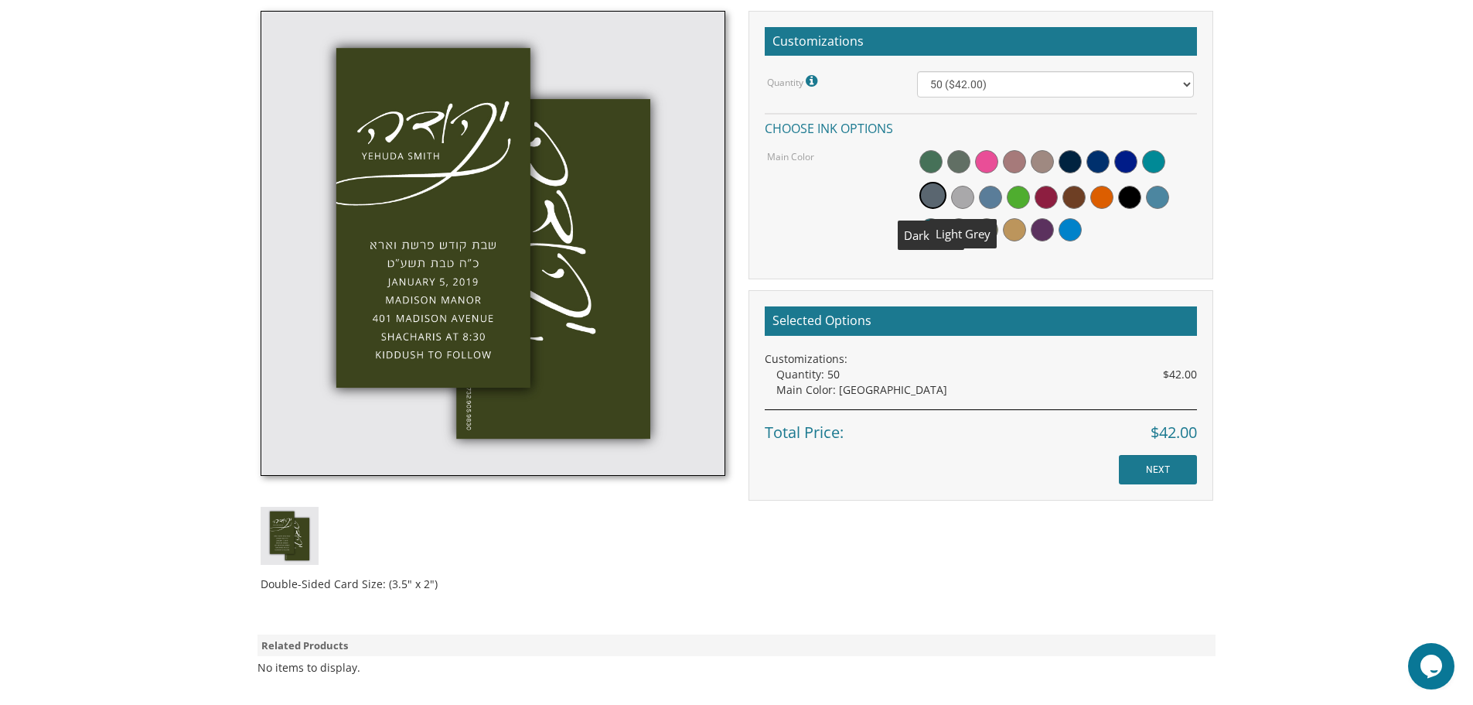
click at [974, 191] on div at bounding box center [1055, 198] width 277 height 100
click at [994, 196] on span at bounding box center [990, 197] width 23 height 23
click at [1019, 193] on span at bounding box center [1018, 197] width 23 height 23
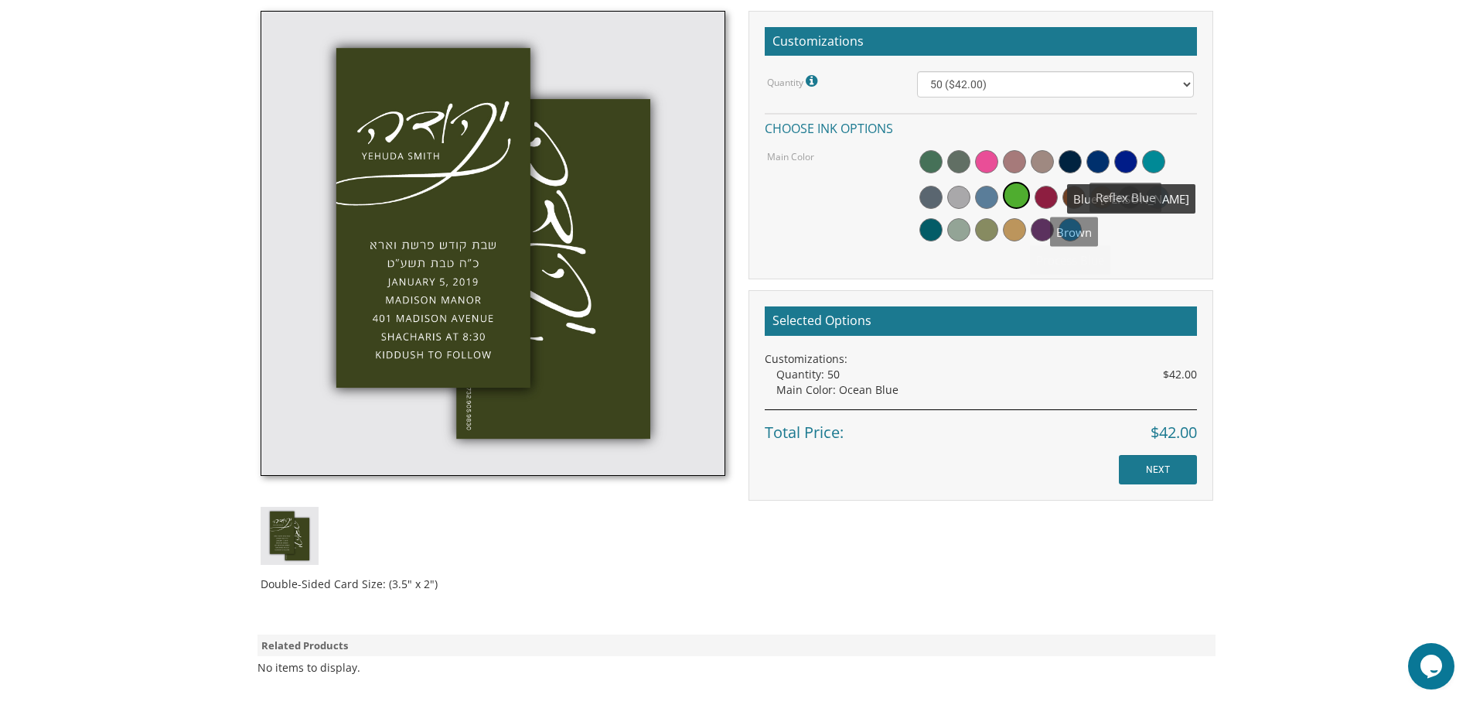
click at [1144, 188] on div at bounding box center [1055, 198] width 277 height 100
click at [1171, 208] on div at bounding box center [1055, 198] width 277 height 100
click at [1173, 203] on div at bounding box center [1055, 198] width 277 height 100
click at [1180, 183] on div at bounding box center [1055, 198] width 277 height 100
click at [1155, 197] on span at bounding box center [1157, 197] width 23 height 23
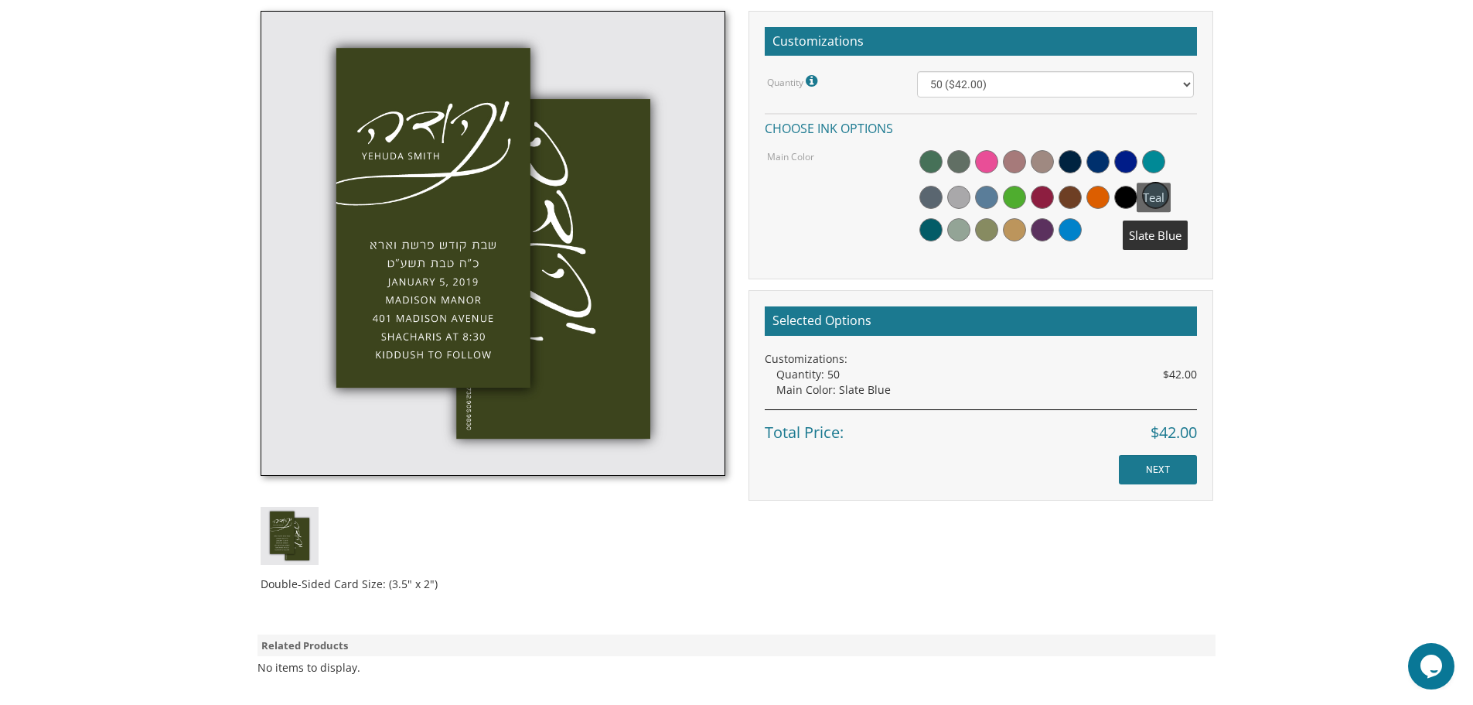
click at [1157, 164] on span at bounding box center [1153, 161] width 23 height 23
click at [1157, 195] on span at bounding box center [1153, 197] width 23 height 23
click at [982, 197] on span at bounding box center [986, 197] width 23 height 23
click at [1166, 200] on span at bounding box center [1157, 197] width 23 height 23
click at [987, 190] on span at bounding box center [986, 197] width 23 height 23
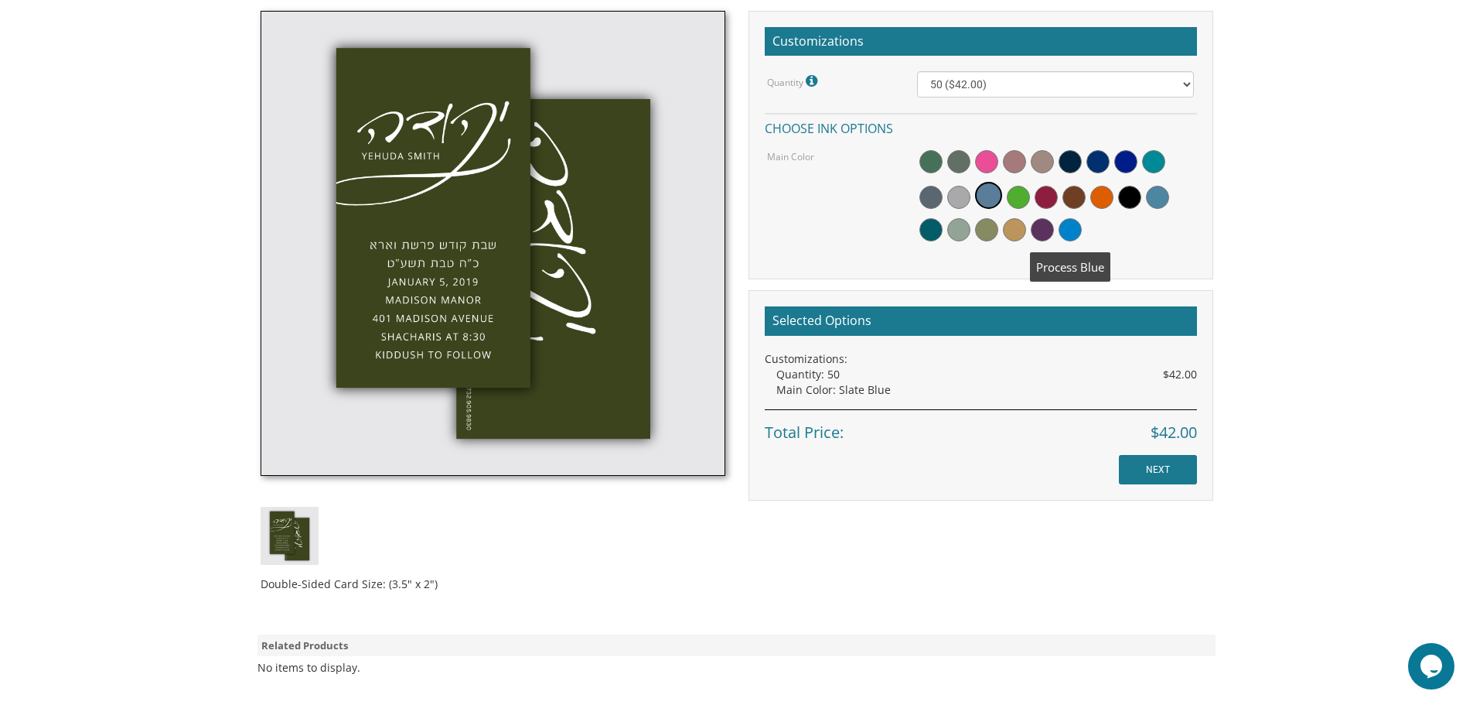
click at [1081, 230] on span at bounding box center [1070, 229] width 23 height 23
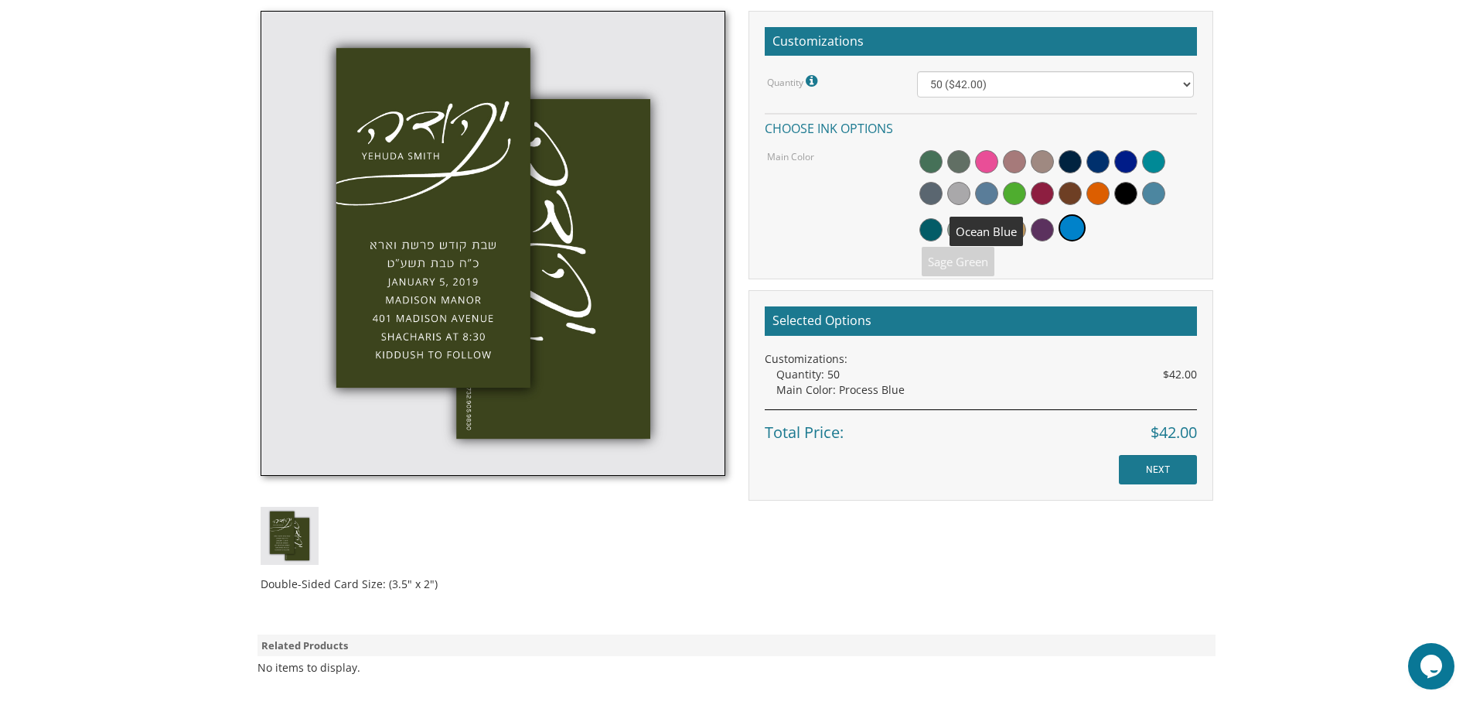
drag, startPoint x: 990, startPoint y: 188, endPoint x: 1000, endPoint y: 190, distance: 10.3
click at [991, 188] on span at bounding box center [986, 193] width 23 height 23
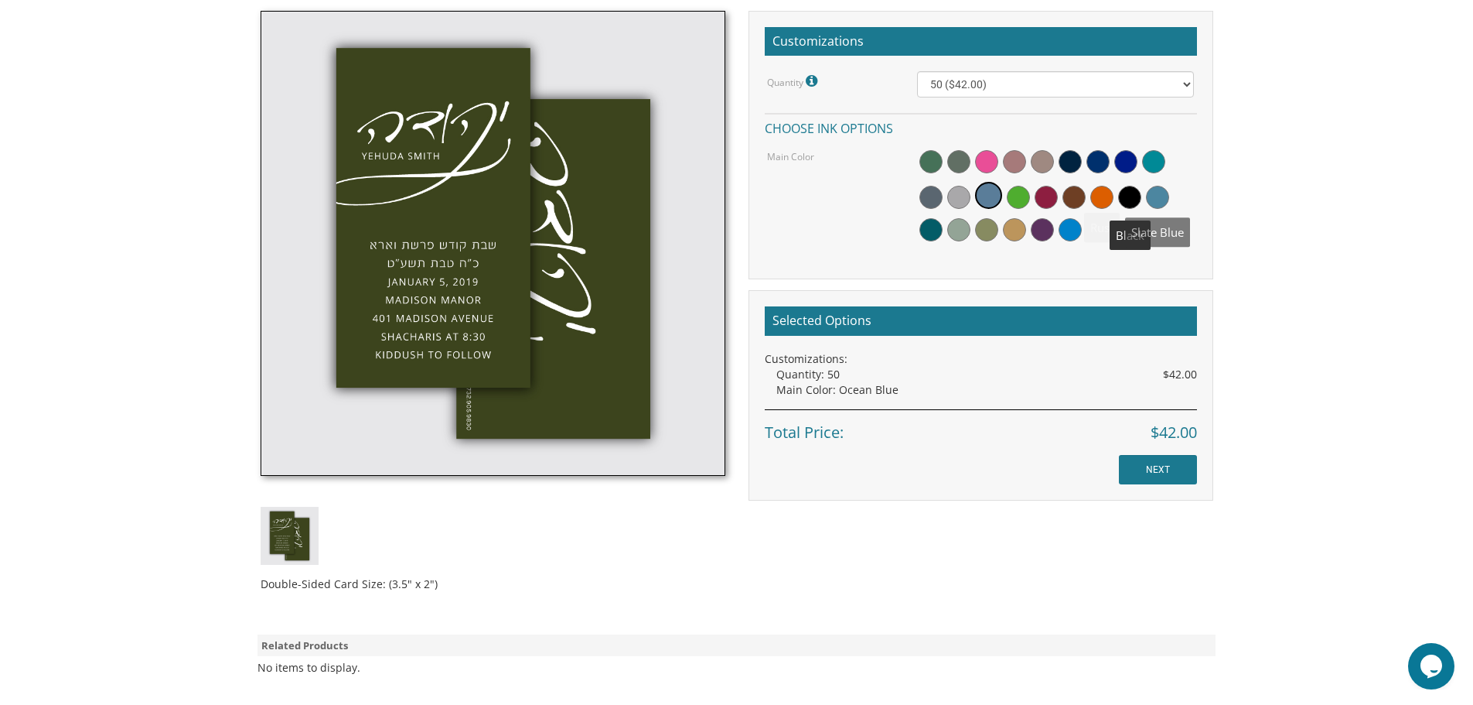
click at [1151, 196] on span at bounding box center [1157, 197] width 23 height 23
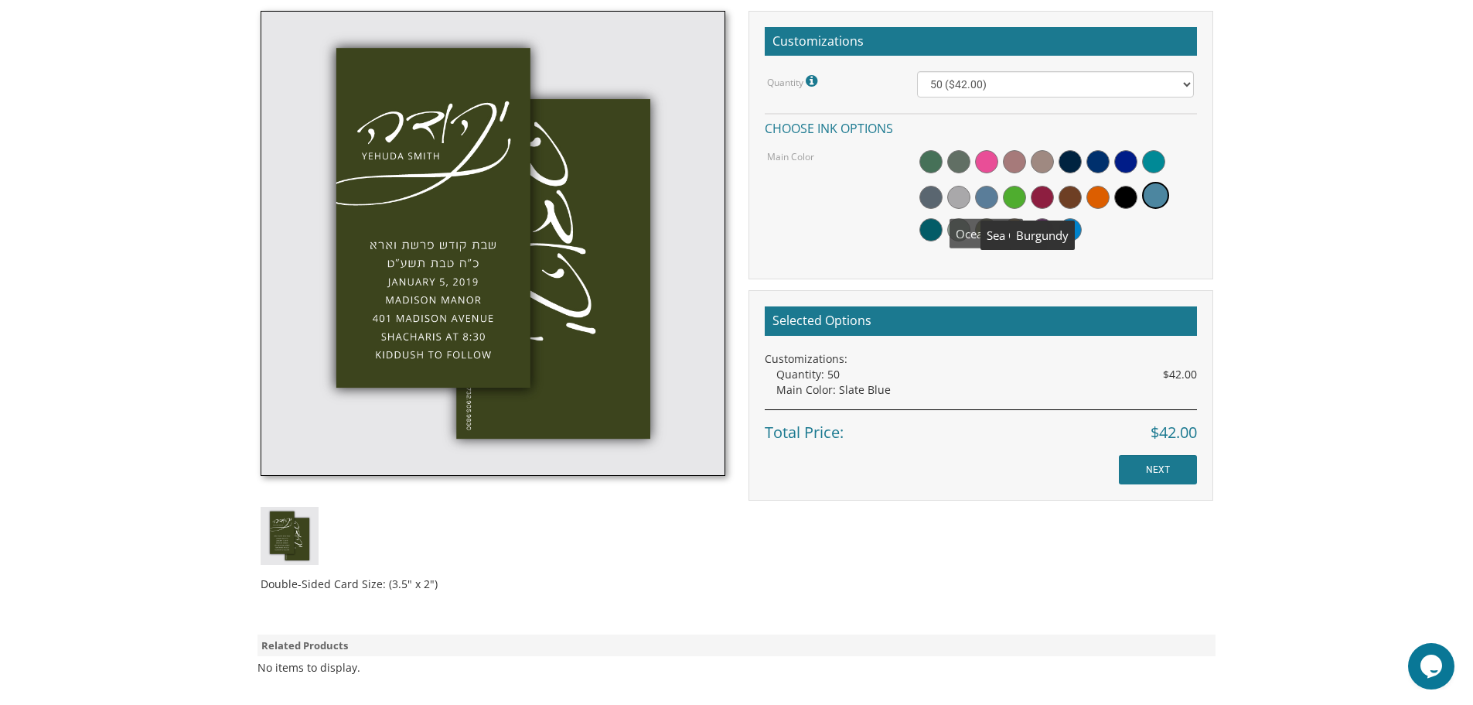
click at [1159, 187] on span at bounding box center [1155, 195] width 27 height 27
click at [982, 192] on span at bounding box center [986, 197] width 23 height 23
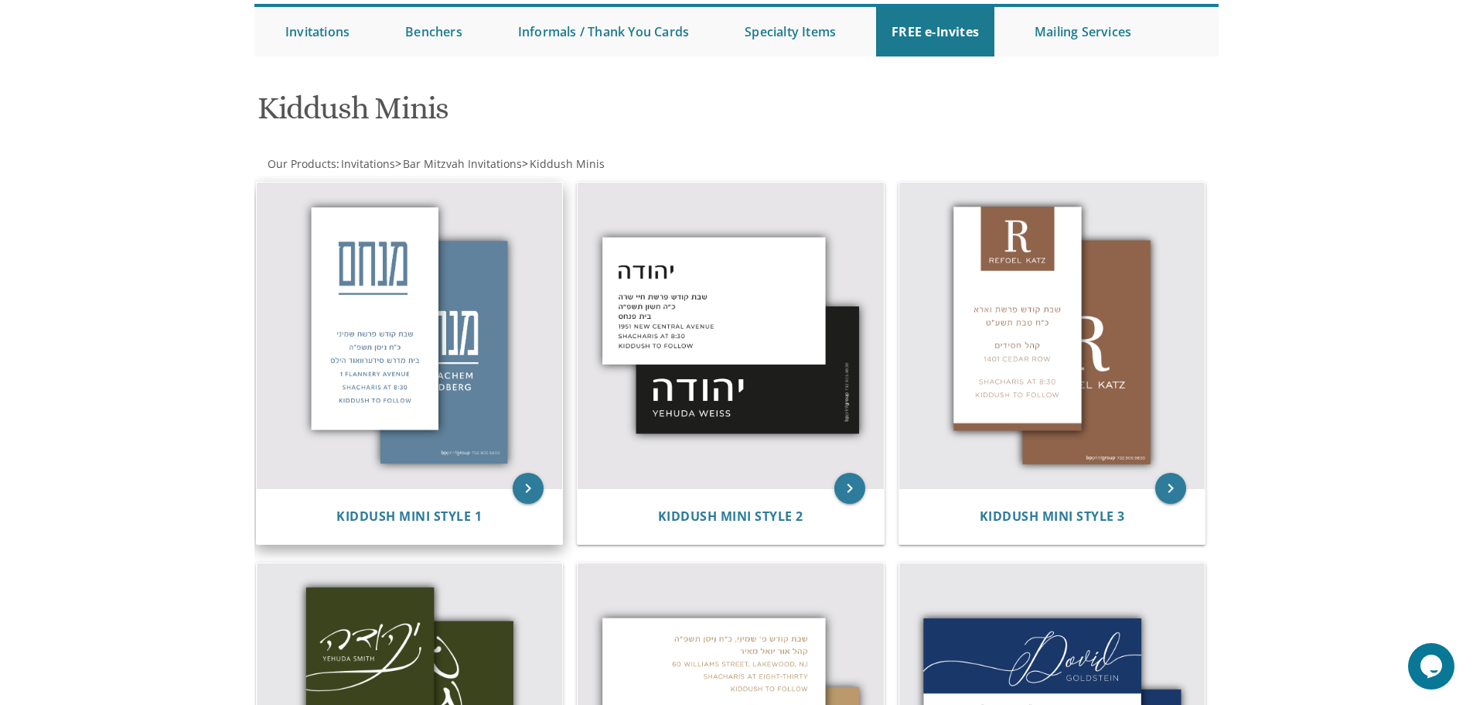
scroll to position [232, 0]
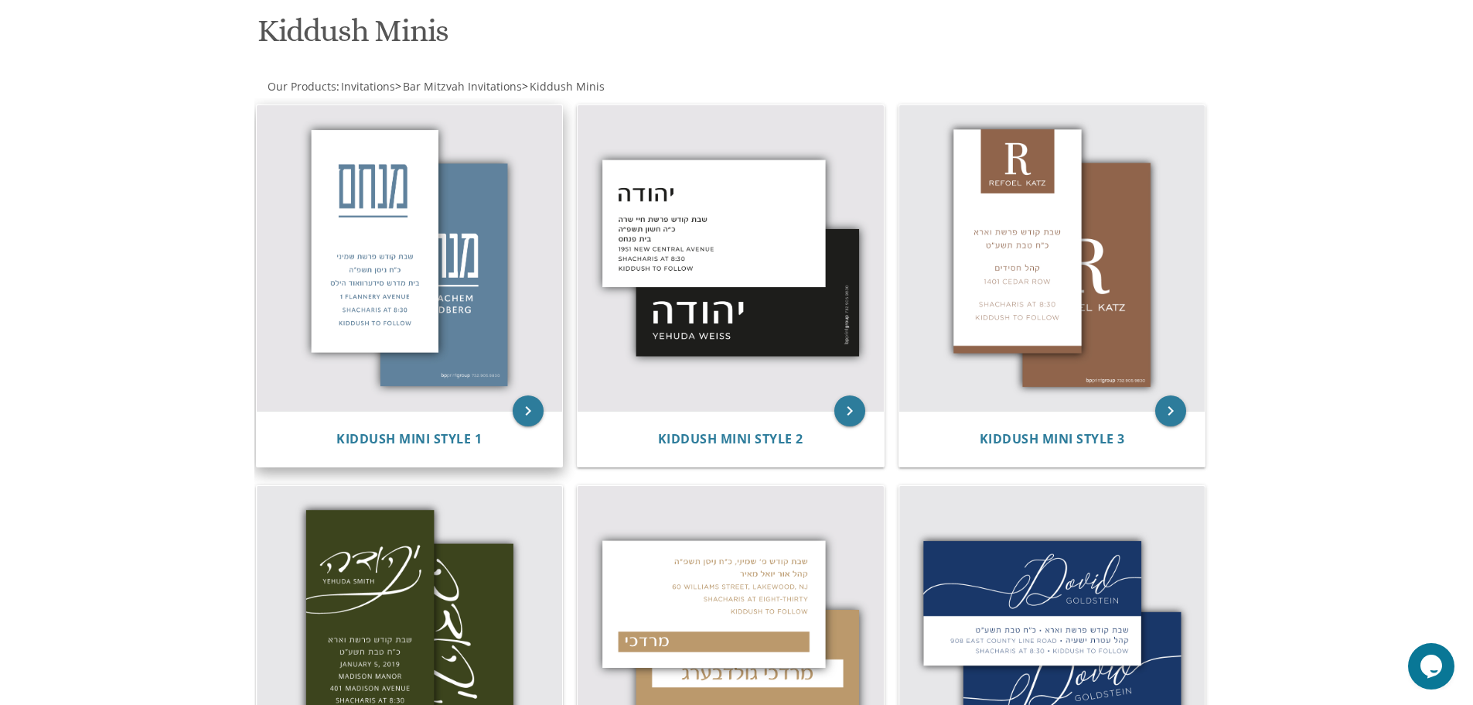
click at [493, 353] on img at bounding box center [410, 258] width 306 height 306
click at [477, 314] on img at bounding box center [410, 258] width 306 height 306
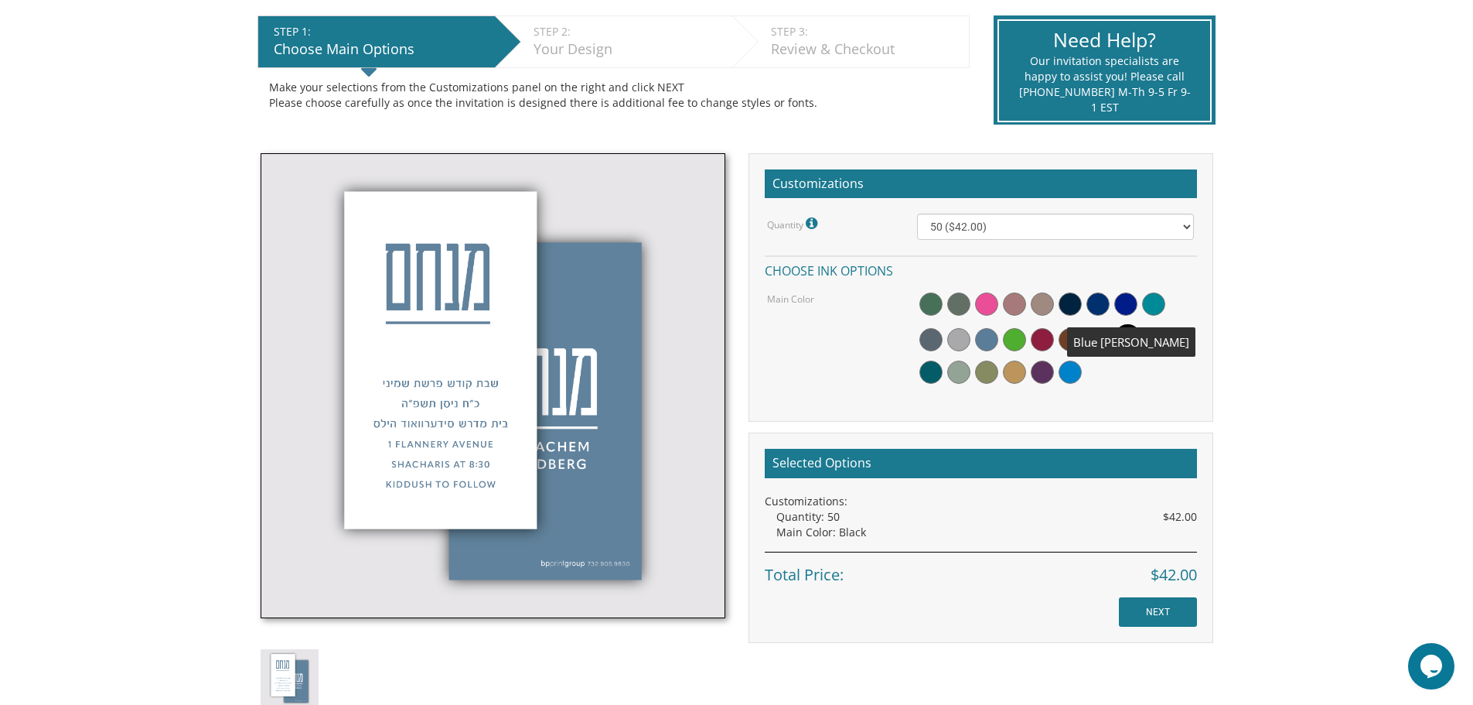
click at [1096, 309] on span at bounding box center [1098, 303] width 23 height 23
click at [1133, 305] on span at bounding box center [1129, 307] width 23 height 23
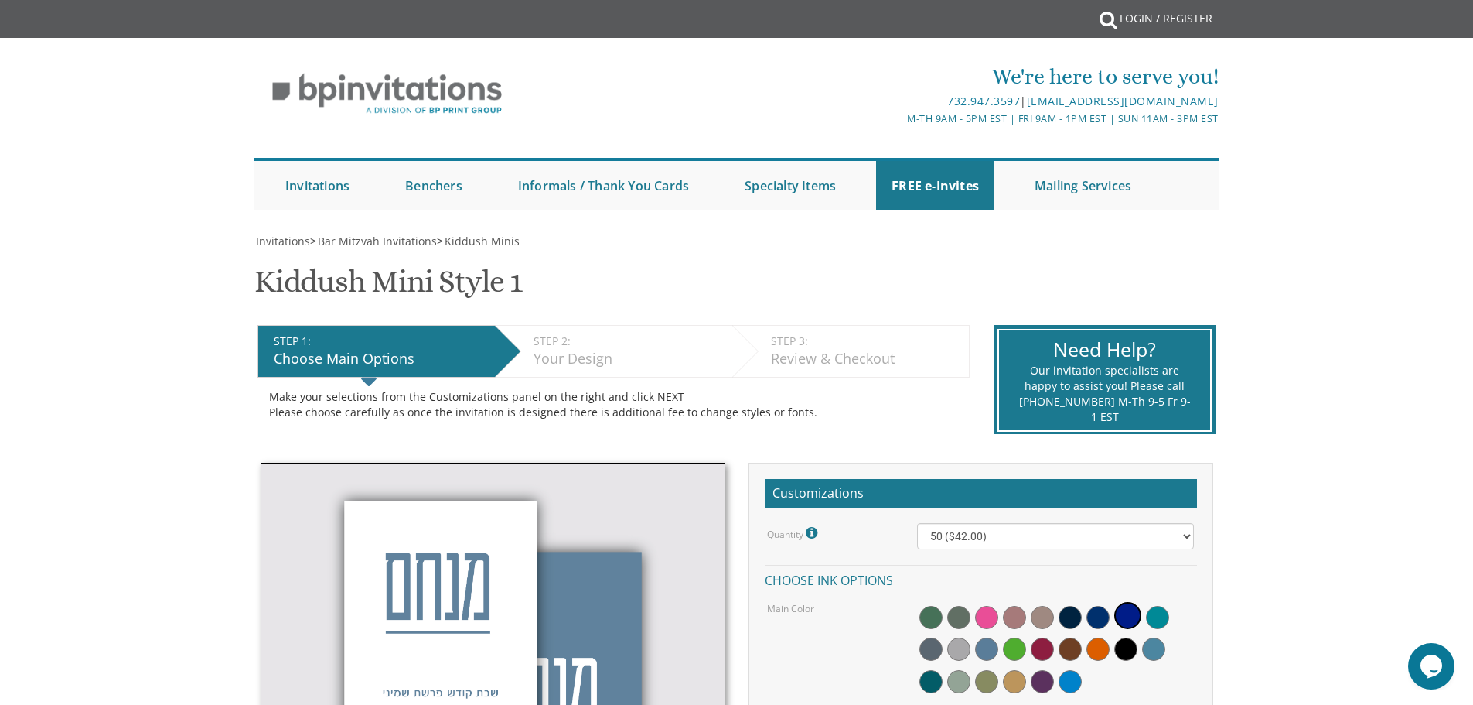
click at [273, 141] on div "We're here to serve you! 732.947.3597 | [EMAIL_ADDRESS][DOMAIN_NAME] M-Th 9am -…" at bounding box center [737, 135] width 990 height 165
drag, startPoint x: 230, startPoint y: 72, endPoint x: 251, endPoint y: 151, distance: 81.4
click at [249, 142] on div "We're here to serve you! 732.947.3597 | [EMAIL_ADDRESS][DOMAIN_NAME] M-Th 9am -…" at bounding box center [736, 132] width 1473 height 172
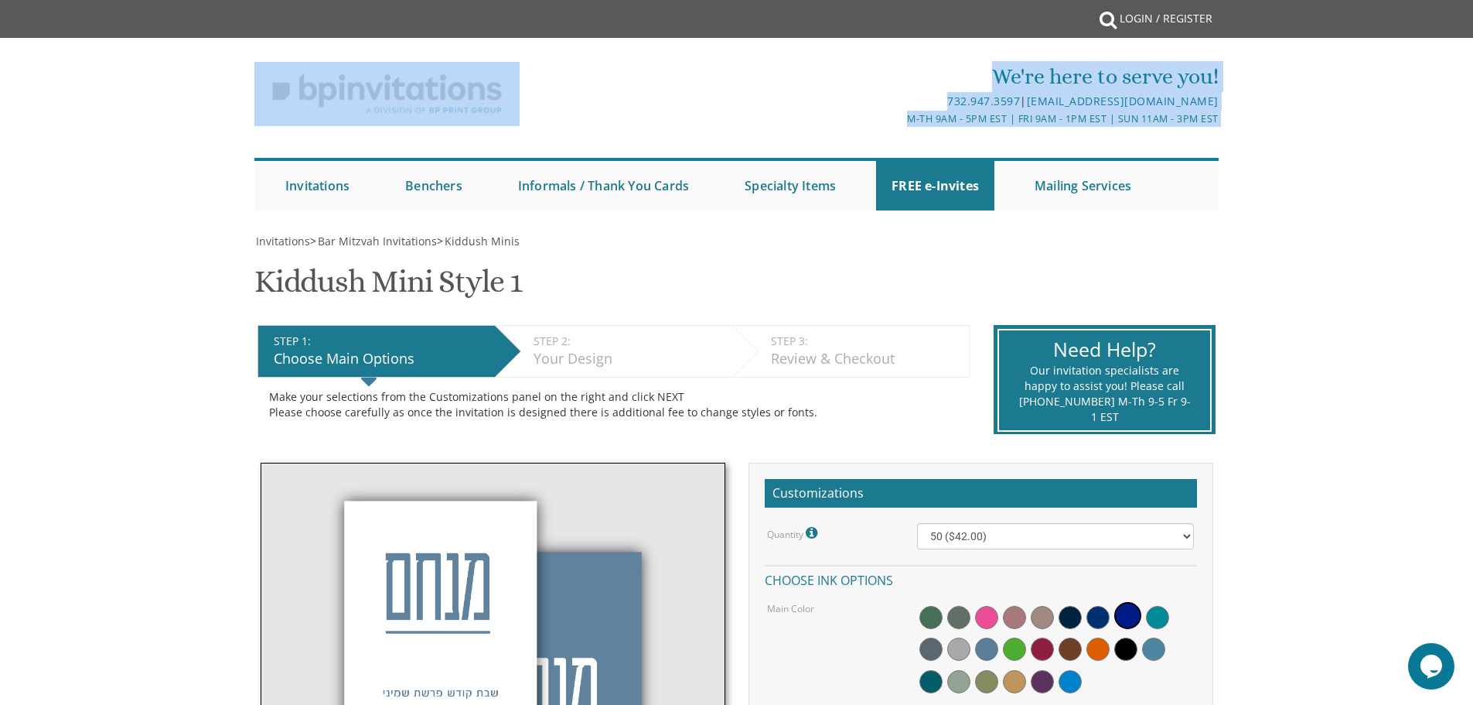
click at [169, 106] on div "We're here to serve you! 732.947.3597 | [EMAIL_ADDRESS][DOMAIN_NAME] M-Th 9am -…" at bounding box center [736, 132] width 1473 height 172
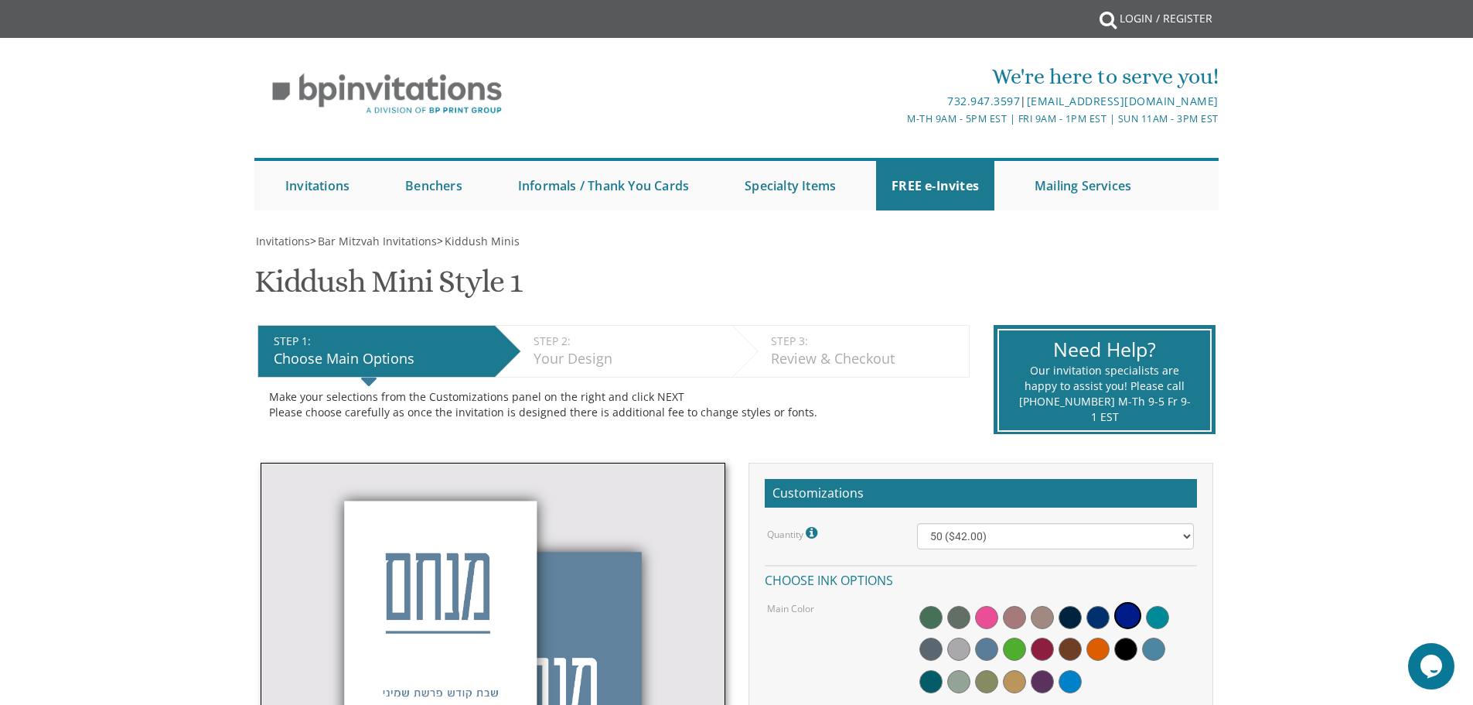
click at [46, 131] on div "We're here to serve you! 732.947.3597 | [EMAIL_ADDRESS][DOMAIN_NAME] M-Th 9am -…" at bounding box center [736, 132] width 1473 height 172
click at [39, 85] on div "We're here to serve you! 732.947.3597 | [EMAIL_ADDRESS][DOMAIN_NAME] M-Th 9am -…" at bounding box center [736, 132] width 1473 height 172
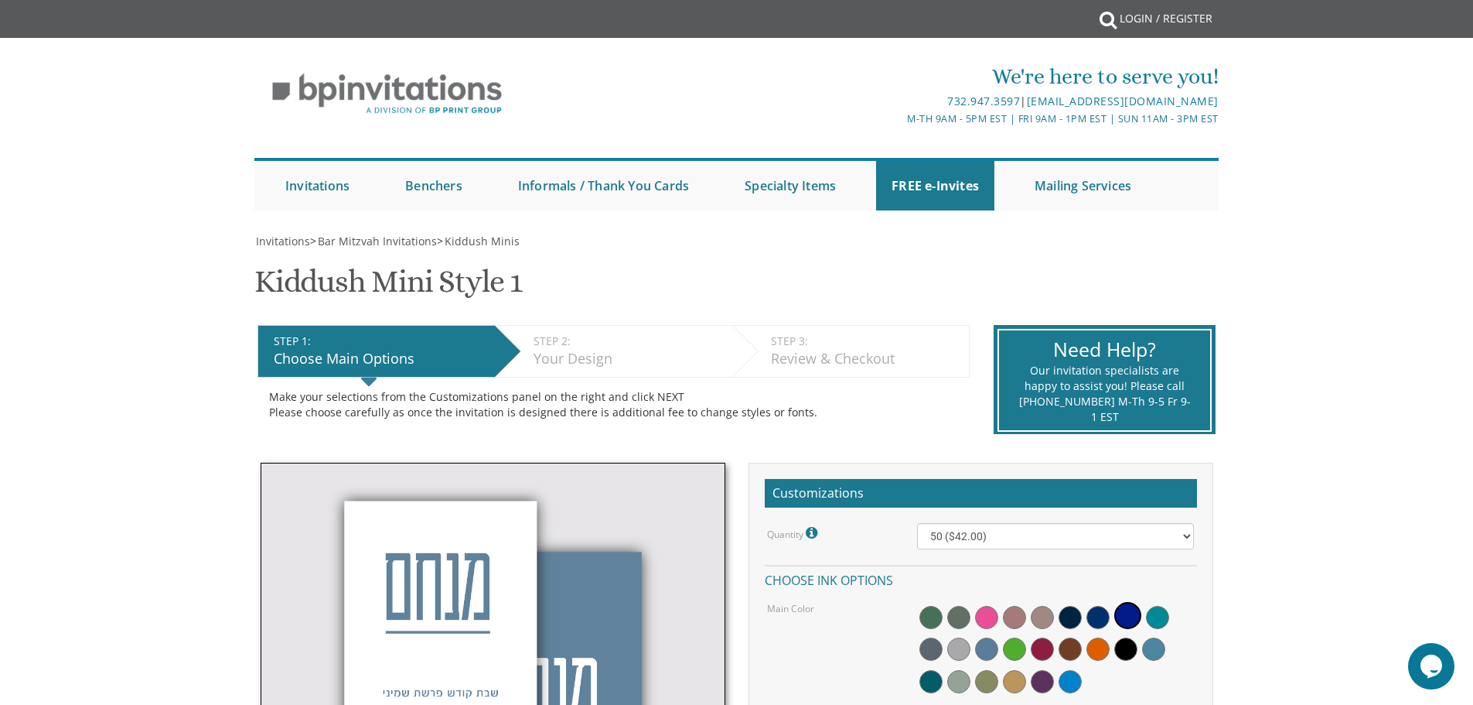
click at [94, 136] on div "We're here to serve you! 732.947.3597 | [EMAIL_ADDRESS][DOMAIN_NAME] M-Th 9am -…" at bounding box center [736, 132] width 1473 height 172
